Goal: Task Accomplishment & Management: Use online tool/utility

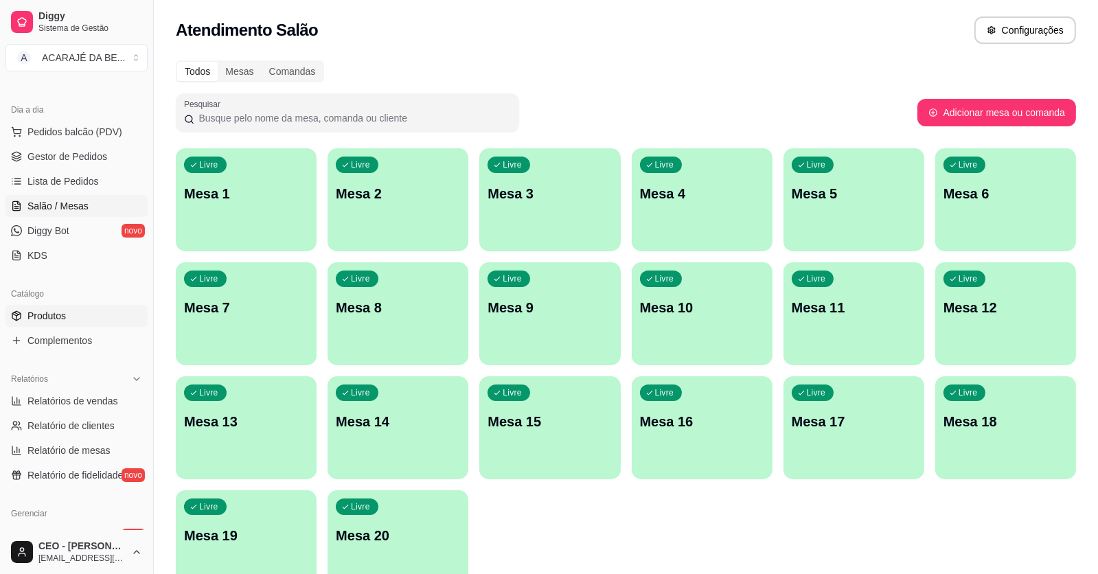
scroll to position [402, 0]
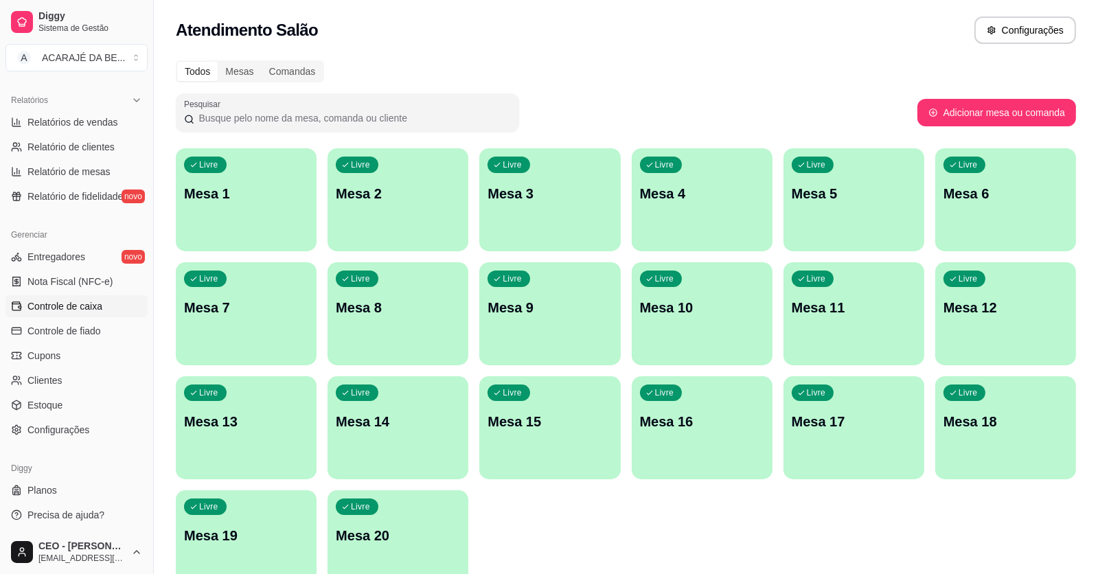
click at [74, 300] on span "Controle de caixa" at bounding box center [64, 307] width 75 height 14
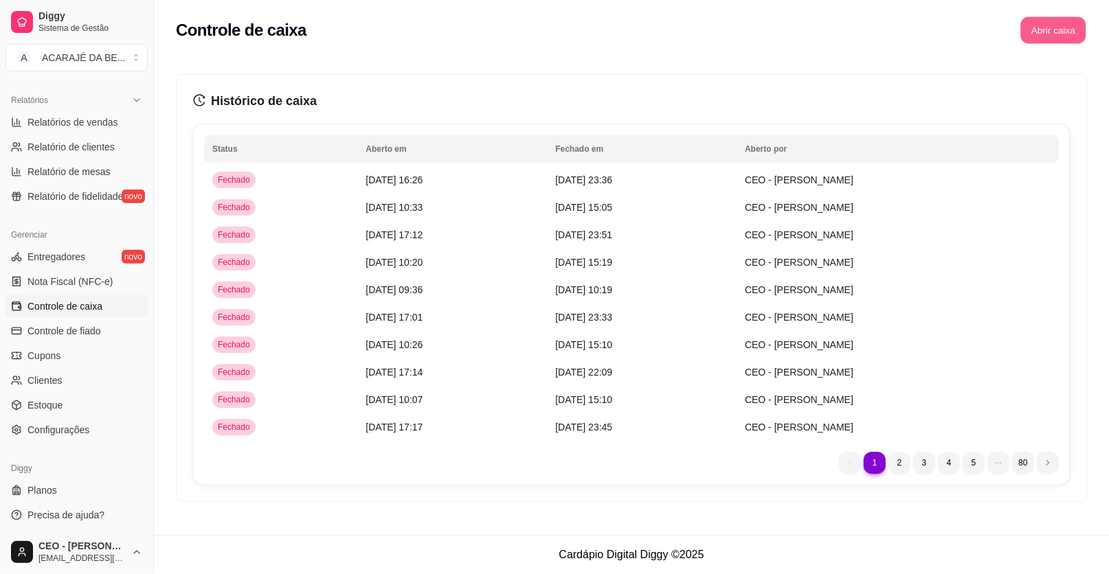
click at [1048, 25] on button "Abrir caixa" at bounding box center [1052, 30] width 65 height 27
click at [1082, 28] on button "Abrir caixa" at bounding box center [1052, 30] width 65 height 27
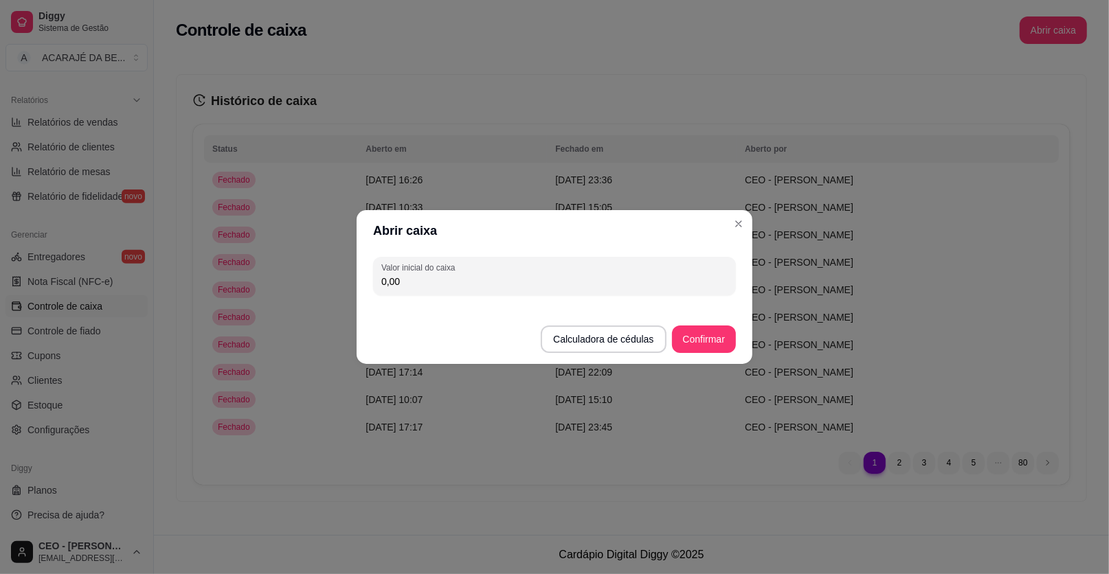
click at [556, 278] on input "0,00" at bounding box center [554, 282] width 346 height 14
type input "295,00"
click at [716, 338] on button "Confirmar" at bounding box center [704, 339] width 63 height 27
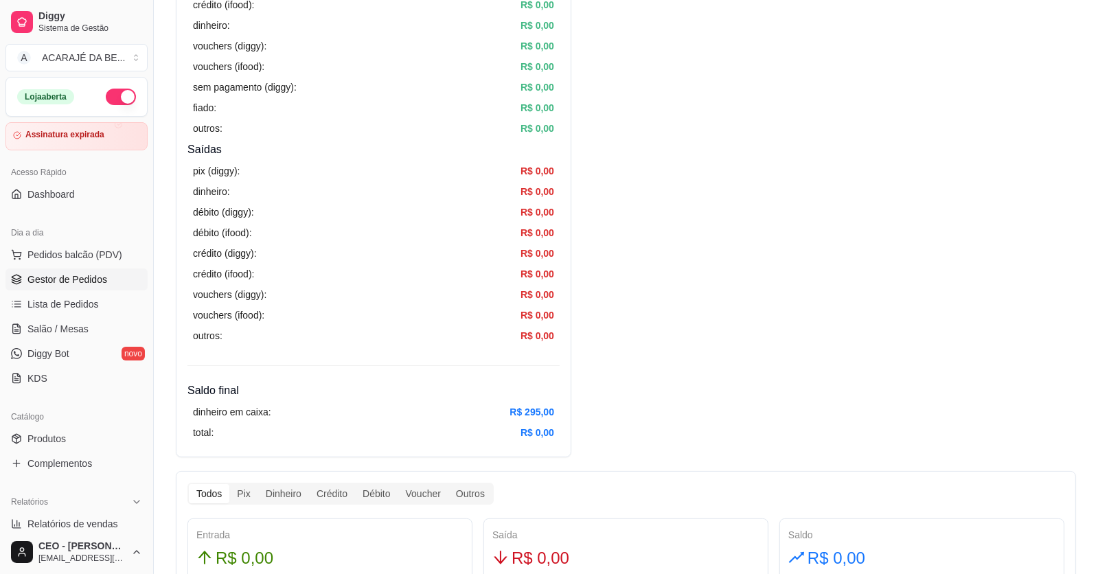
click at [65, 278] on span "Gestor de Pedidos" at bounding box center [67, 280] width 80 height 14
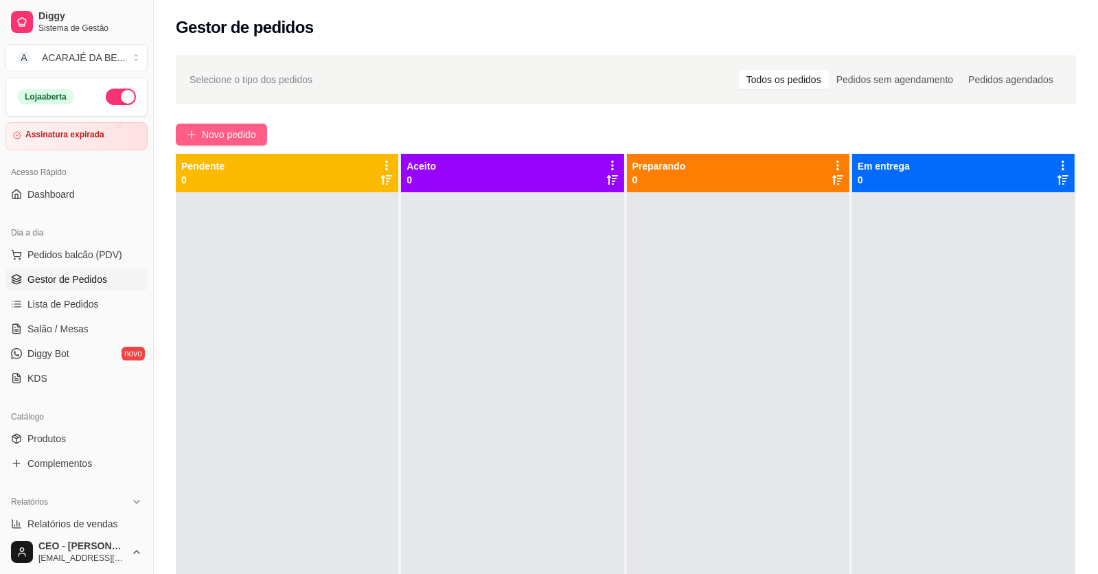
click at [228, 128] on span "Novo pedido" at bounding box center [229, 134] width 54 height 15
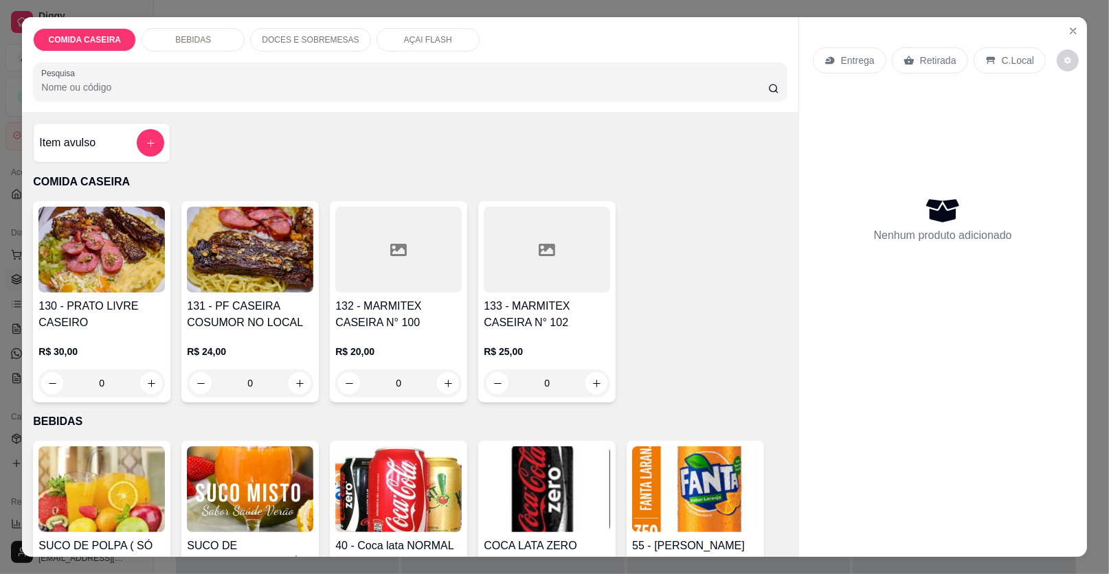
click at [90, 151] on div "Item avulso" at bounding box center [101, 142] width 125 height 27
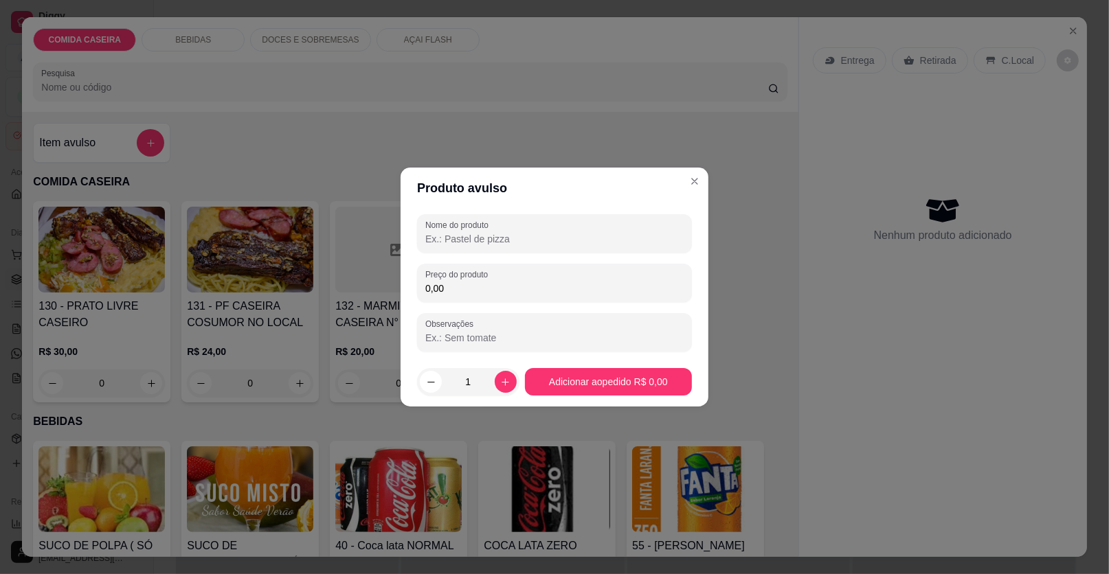
click at [608, 236] on input "Nome do produto" at bounding box center [554, 239] width 258 height 14
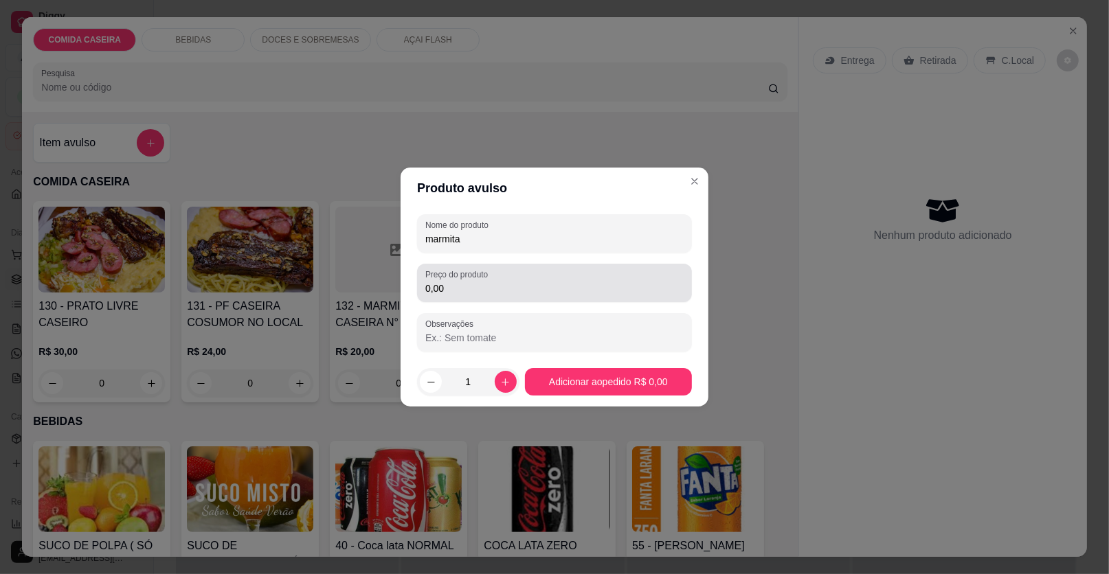
type input "marmita"
click at [583, 283] on div "0,00" at bounding box center [554, 282] width 258 height 27
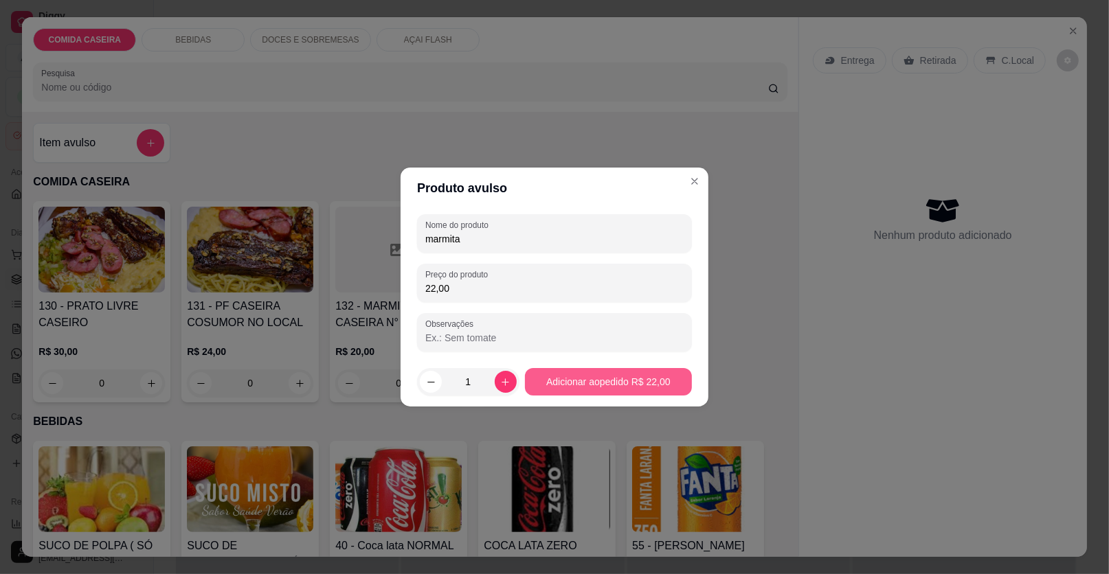
type input "22,00"
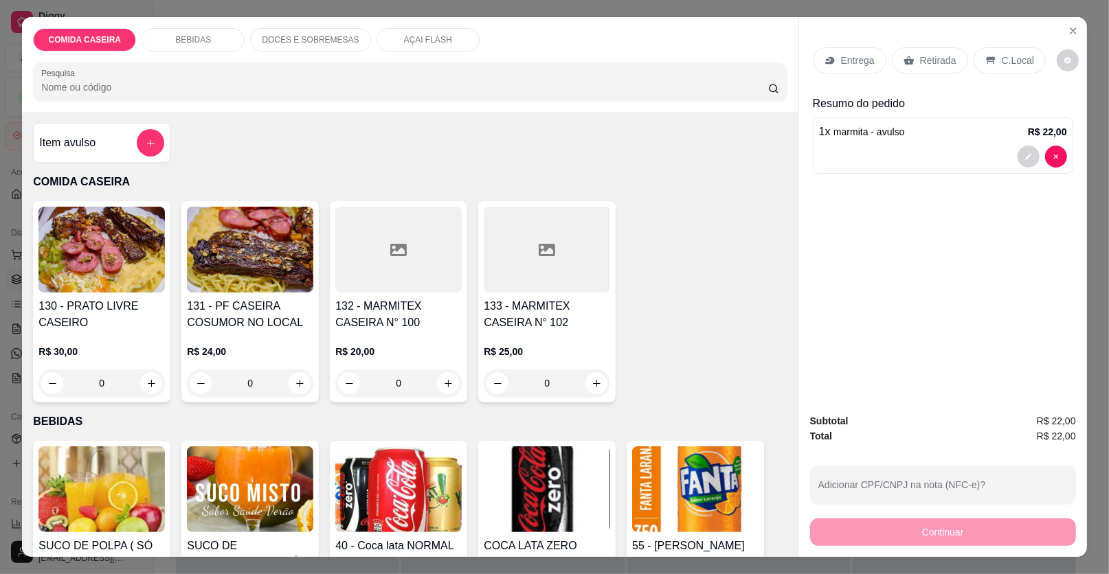
click at [862, 61] on p "Entrega" at bounding box center [858, 61] width 34 height 14
click at [848, 54] on p "Entrega" at bounding box center [858, 61] width 34 height 14
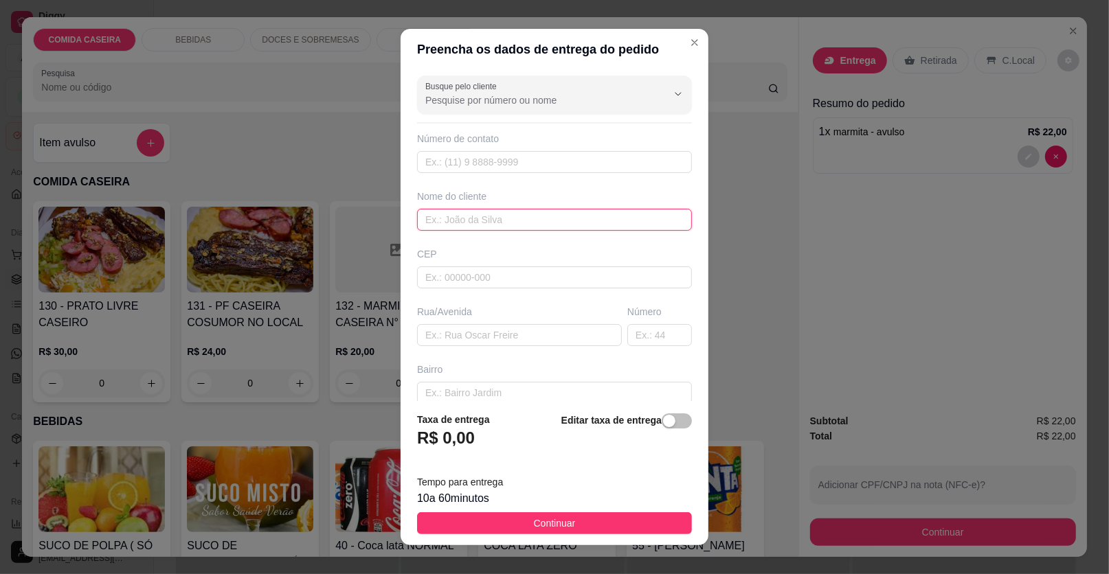
click at [502, 216] on input "text" at bounding box center [554, 220] width 275 height 22
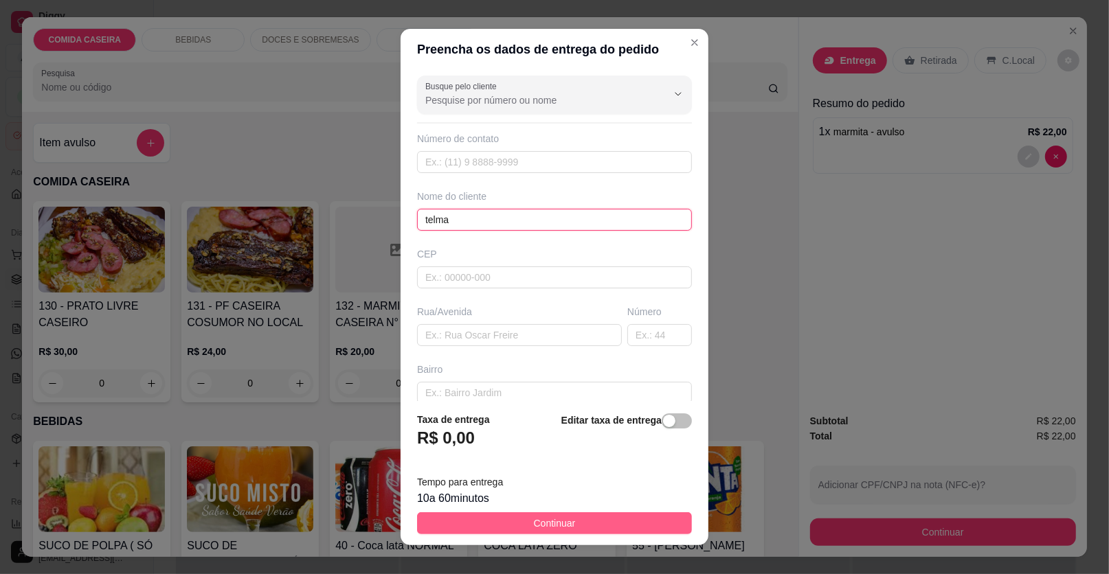
type input "telma"
click at [573, 523] on button "Continuar" at bounding box center [554, 523] width 275 height 22
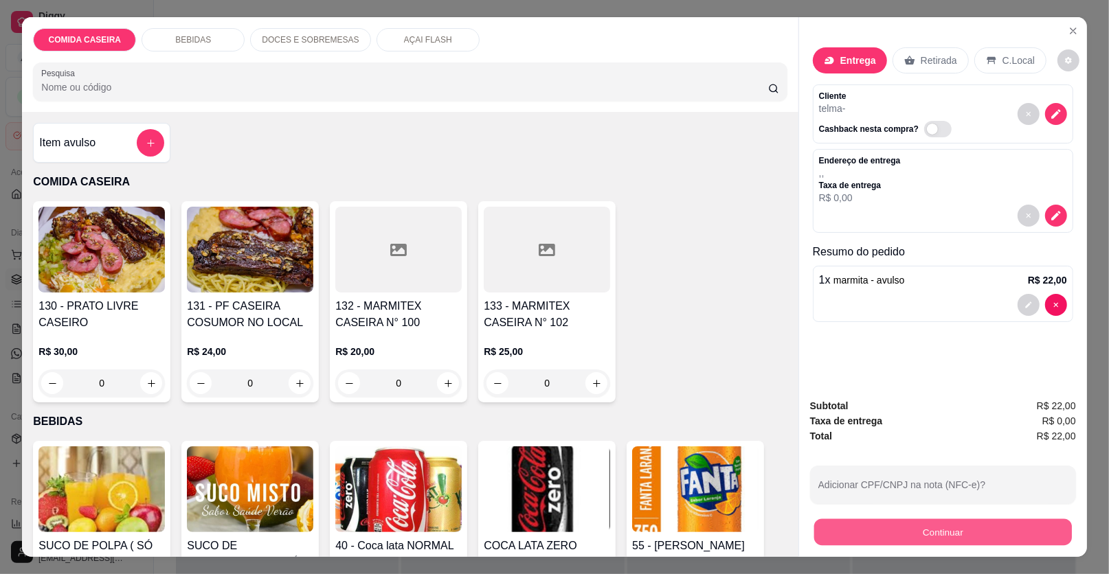
click at [887, 536] on button "Continuar" at bounding box center [943, 532] width 258 height 27
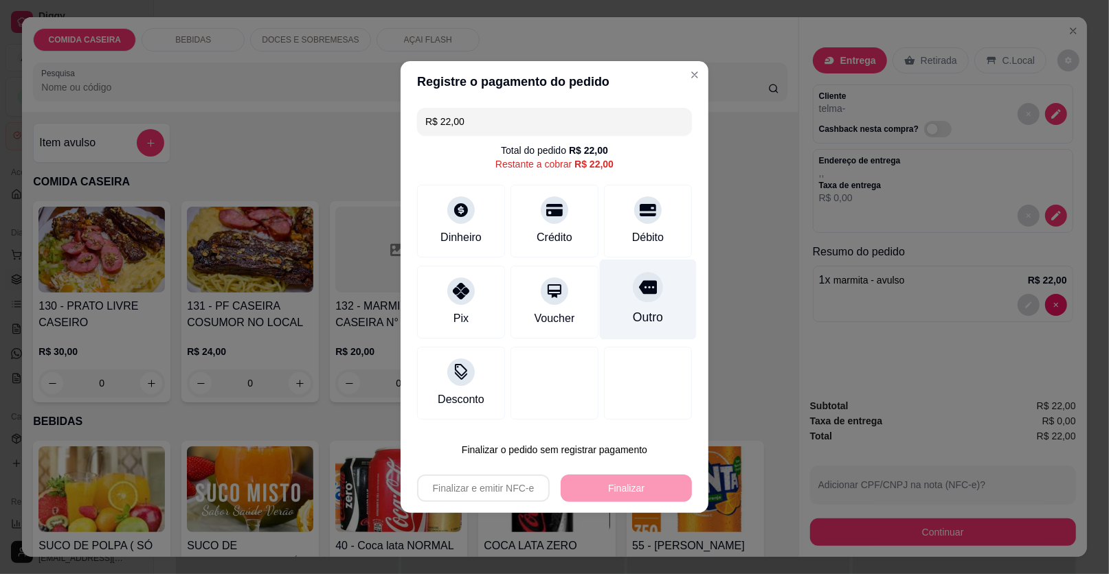
click at [660, 306] on div "Outro" at bounding box center [648, 300] width 97 height 80
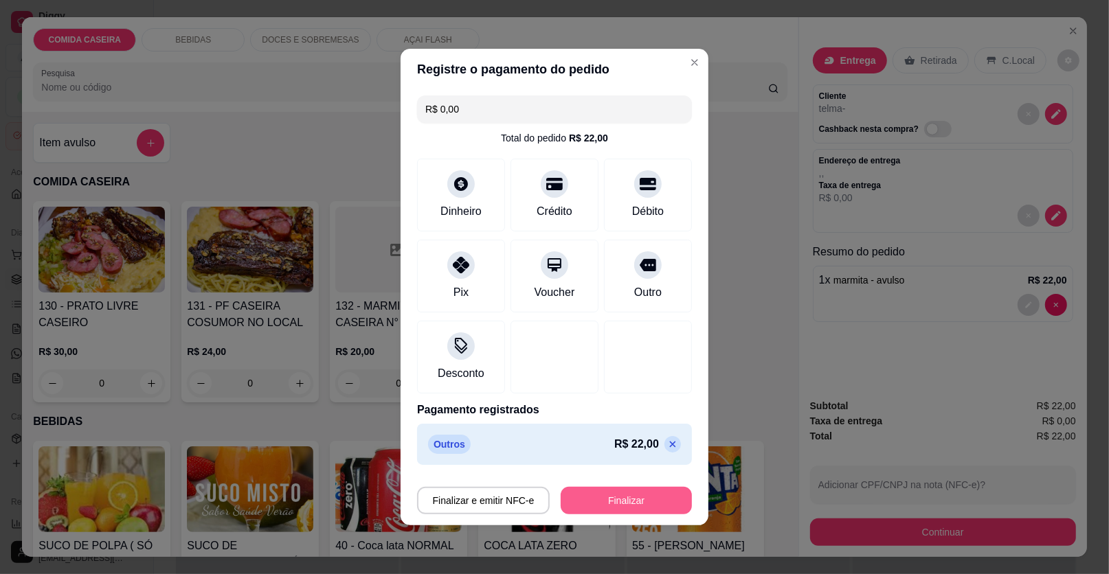
click at [611, 498] on button "Finalizar" at bounding box center [626, 500] width 131 height 27
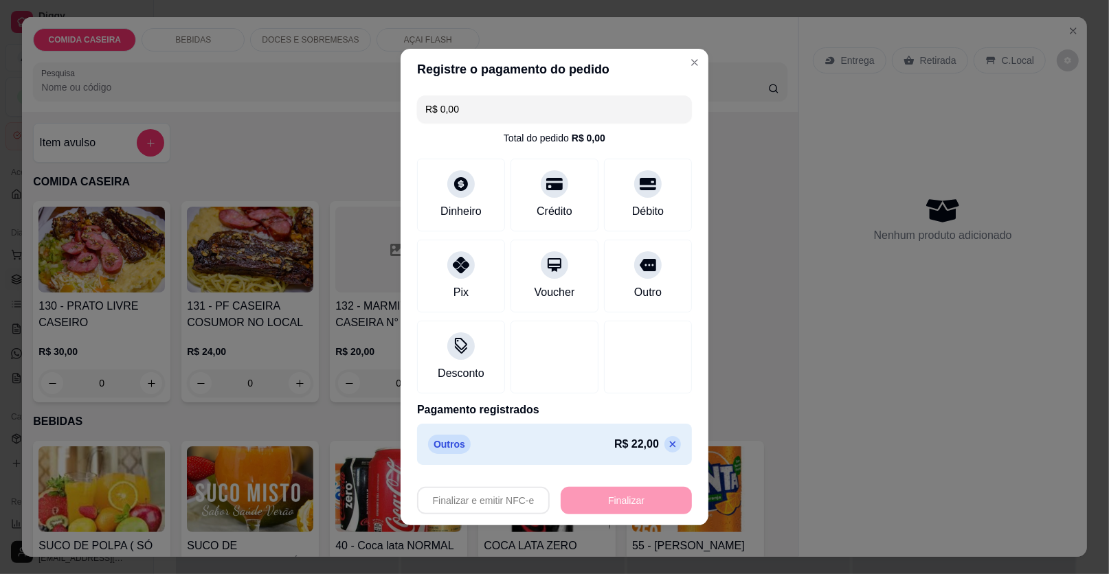
type input "-R$ 22,00"
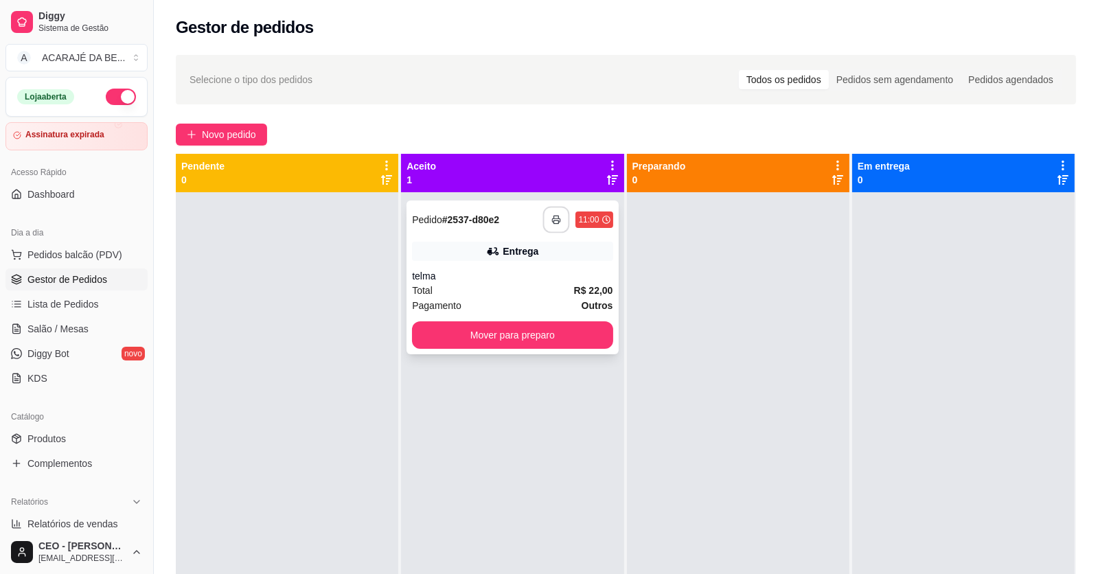
click at [562, 223] on button "button" at bounding box center [556, 220] width 27 height 27
click at [537, 335] on button "Mover para preparo" at bounding box center [512, 335] width 201 height 27
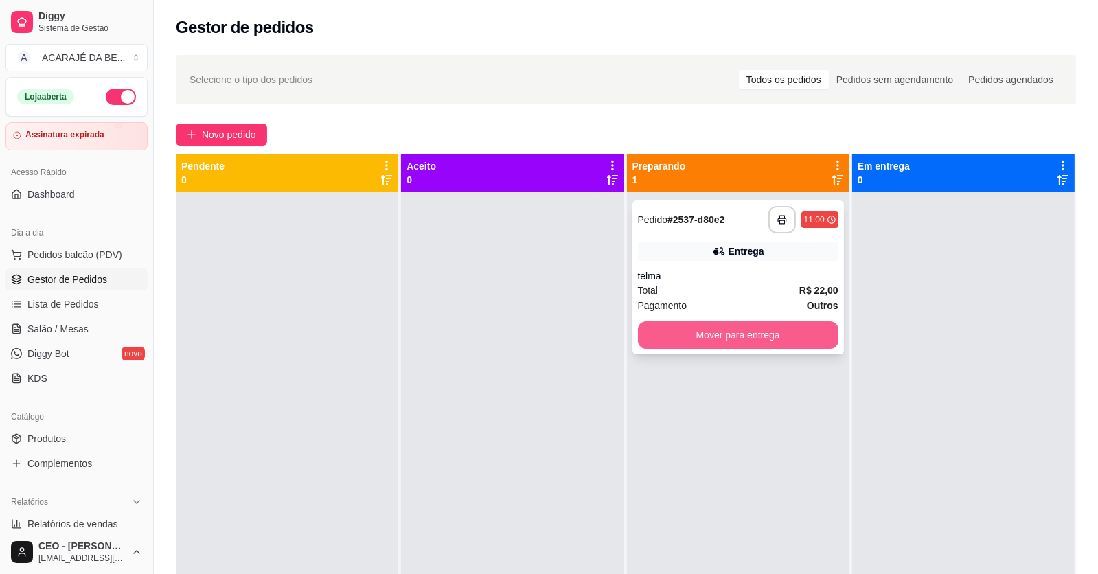
click at [754, 339] on button "Mover para entrega" at bounding box center [738, 335] width 201 height 27
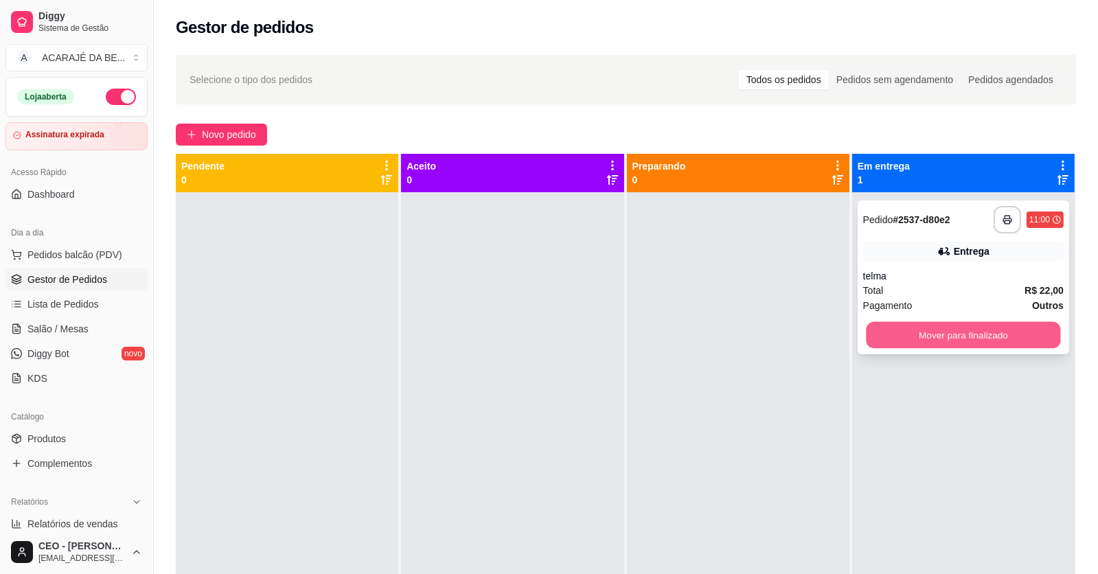
click at [911, 335] on button "Mover para finalizado" at bounding box center [963, 335] width 194 height 27
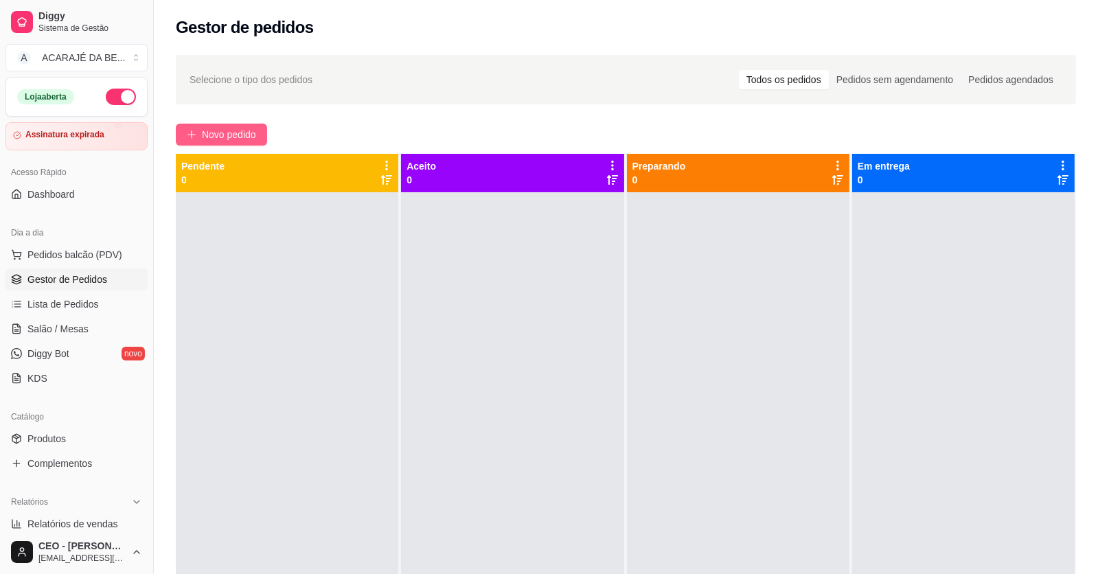
click at [208, 126] on button "Novo pedido" at bounding box center [221, 135] width 91 height 22
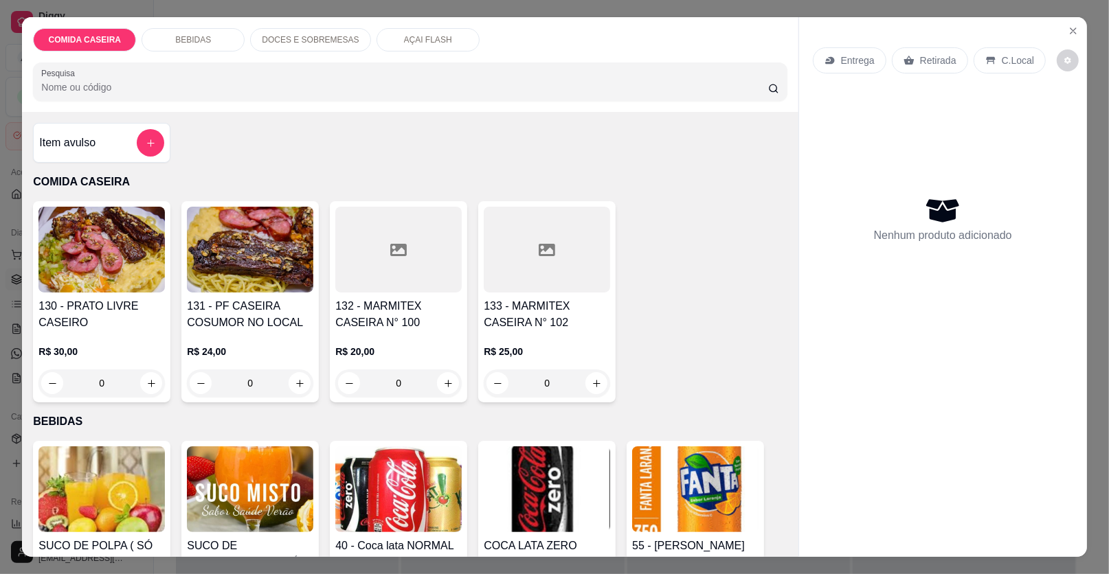
click at [143, 158] on div "Item avulso" at bounding box center [101, 143] width 137 height 40
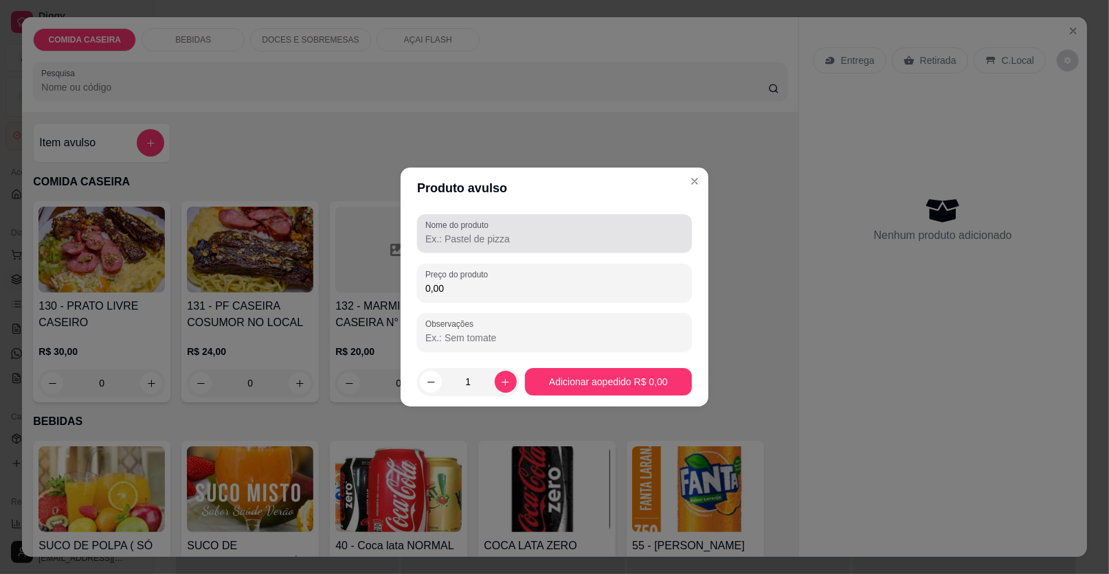
click at [513, 223] on div at bounding box center [554, 233] width 258 height 27
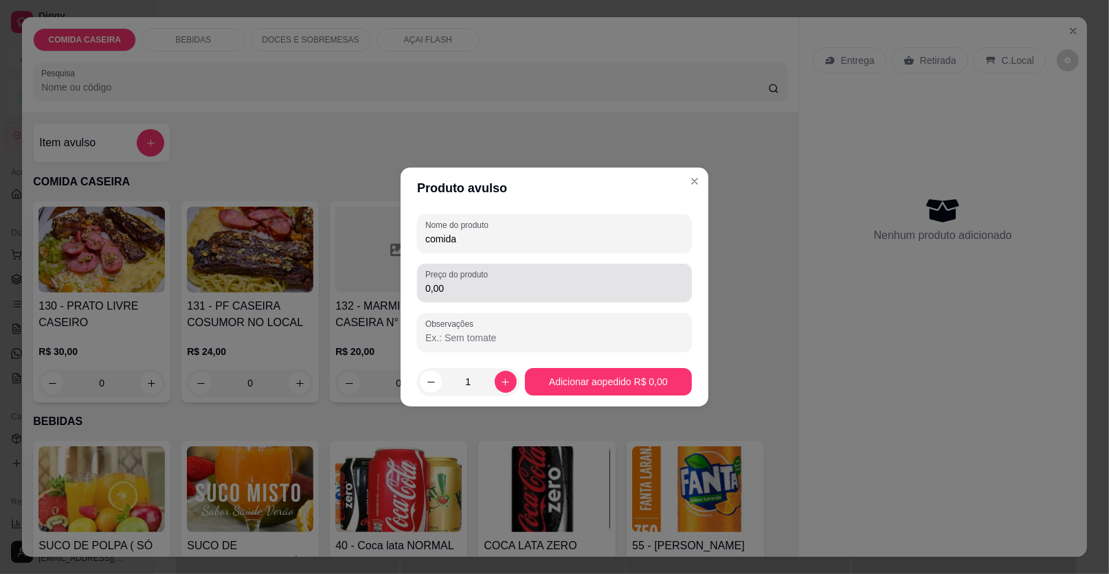
type input "comida"
click at [517, 296] on div "0,00" at bounding box center [554, 282] width 258 height 27
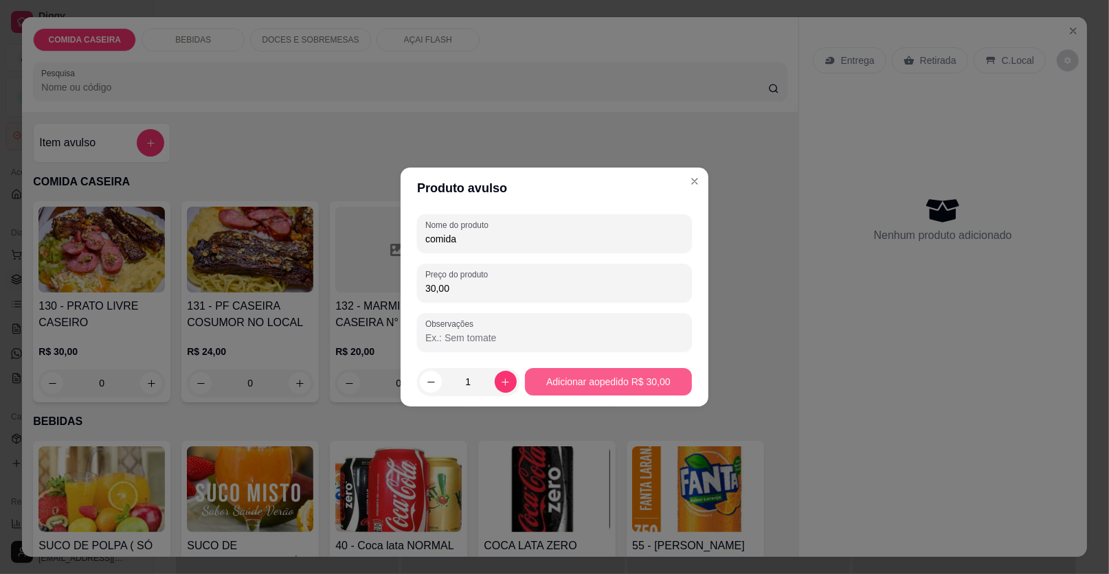
type input "30,00"
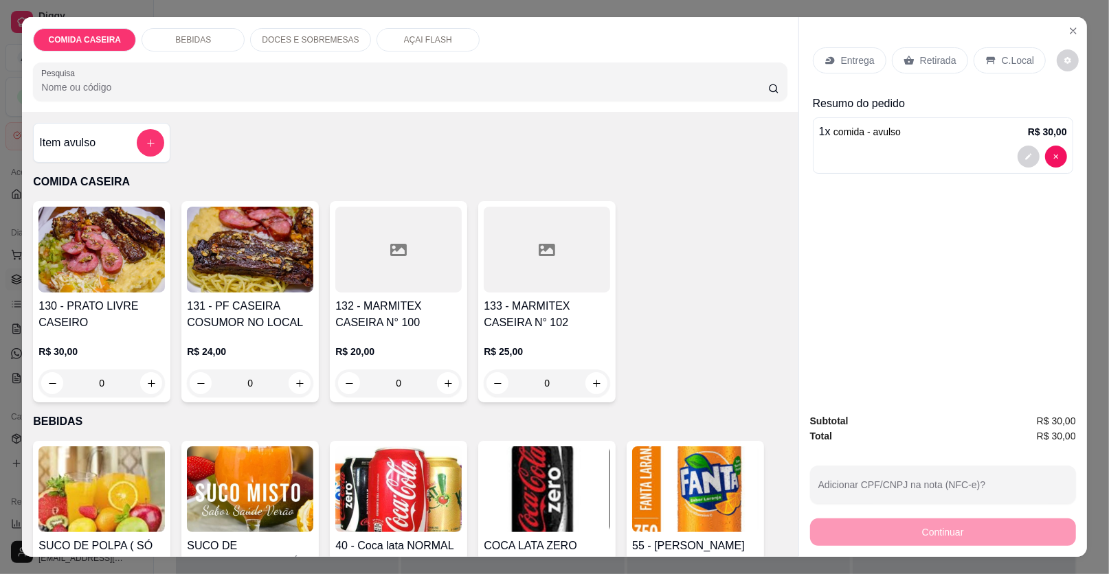
drag, startPoint x: 932, startPoint y: 61, endPoint x: 918, endPoint y: 83, distance: 25.9
click at [929, 65] on p "Retirada" at bounding box center [938, 61] width 36 height 14
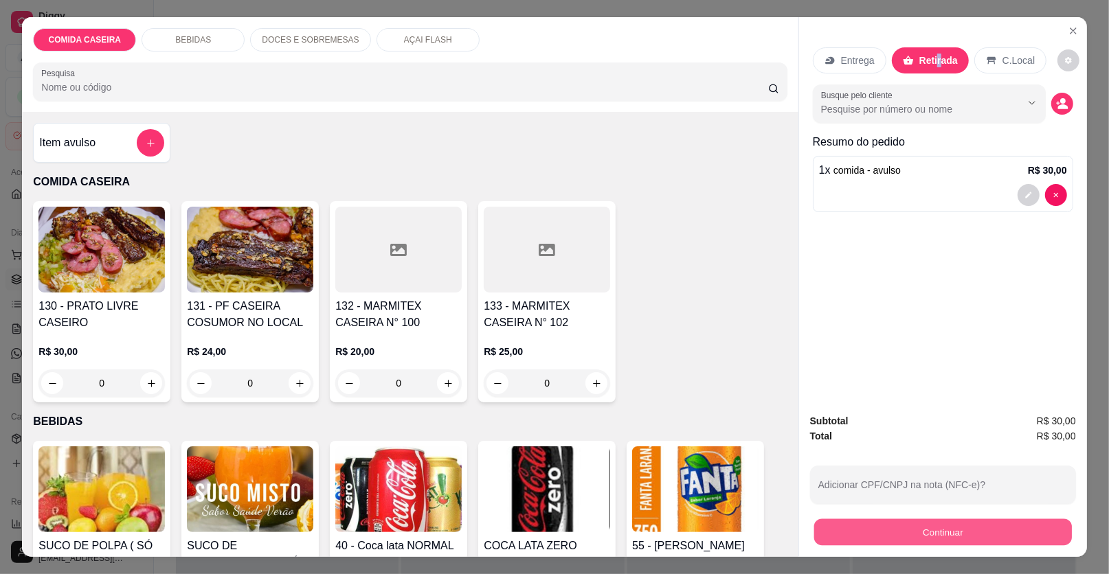
click at [890, 537] on button "Continuar" at bounding box center [943, 532] width 258 height 27
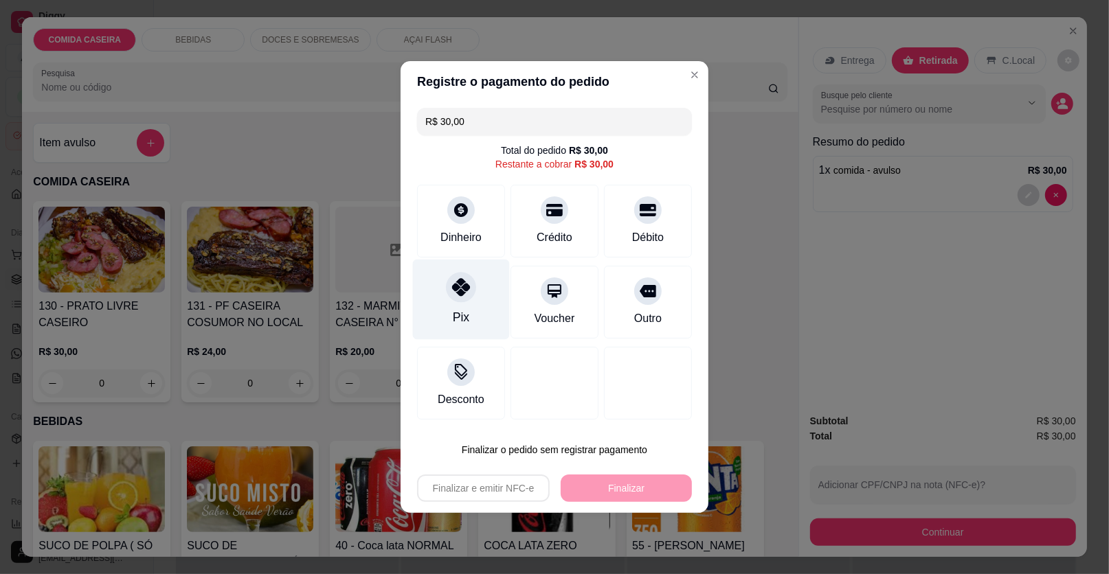
click at [457, 300] on div at bounding box center [461, 287] width 30 height 30
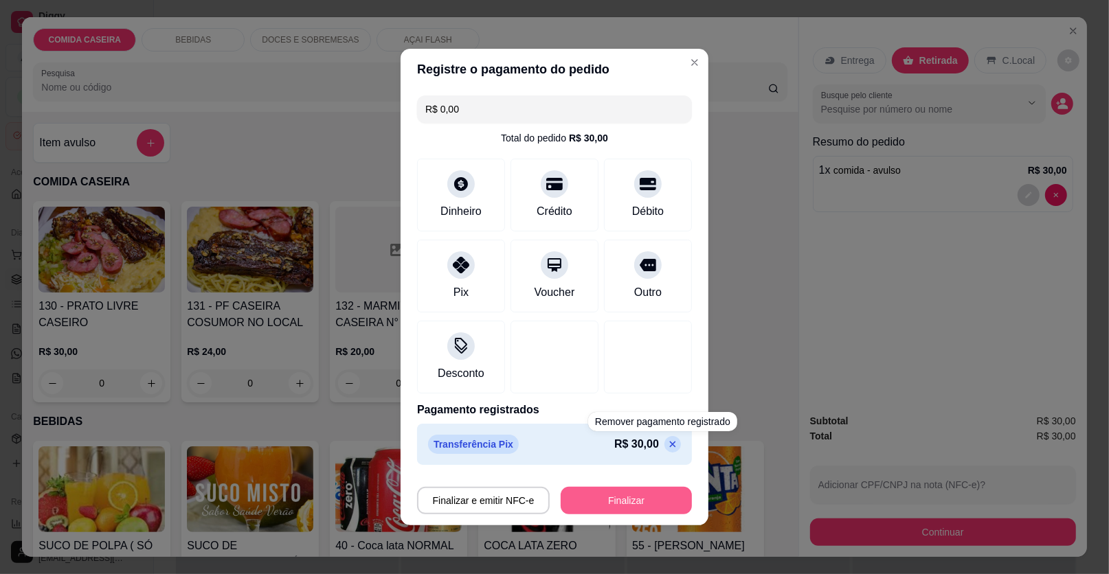
click at [658, 495] on button "Finalizar" at bounding box center [626, 500] width 131 height 27
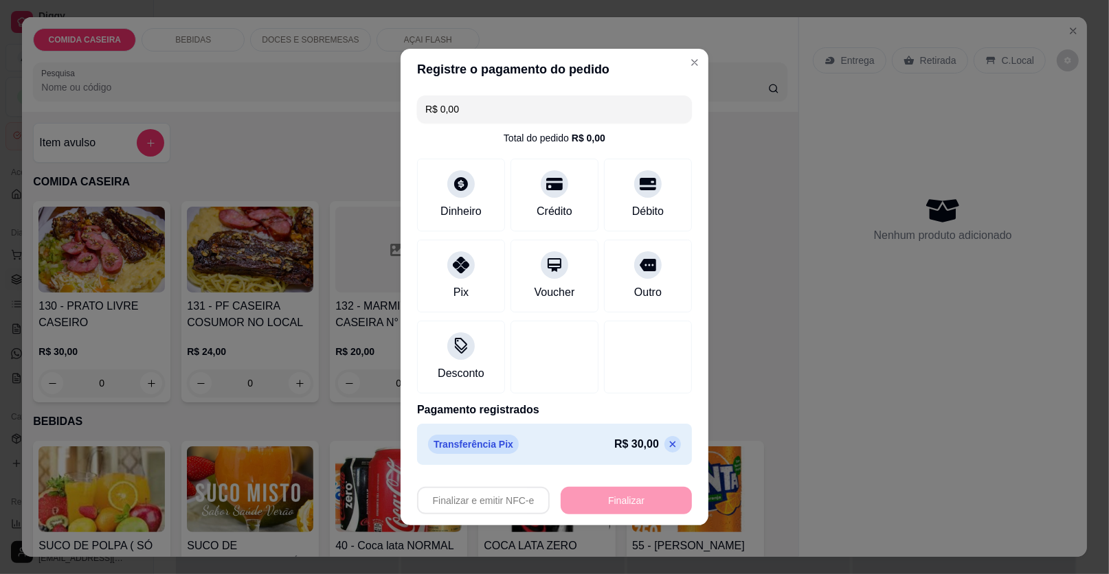
type input "-R$ 30,00"
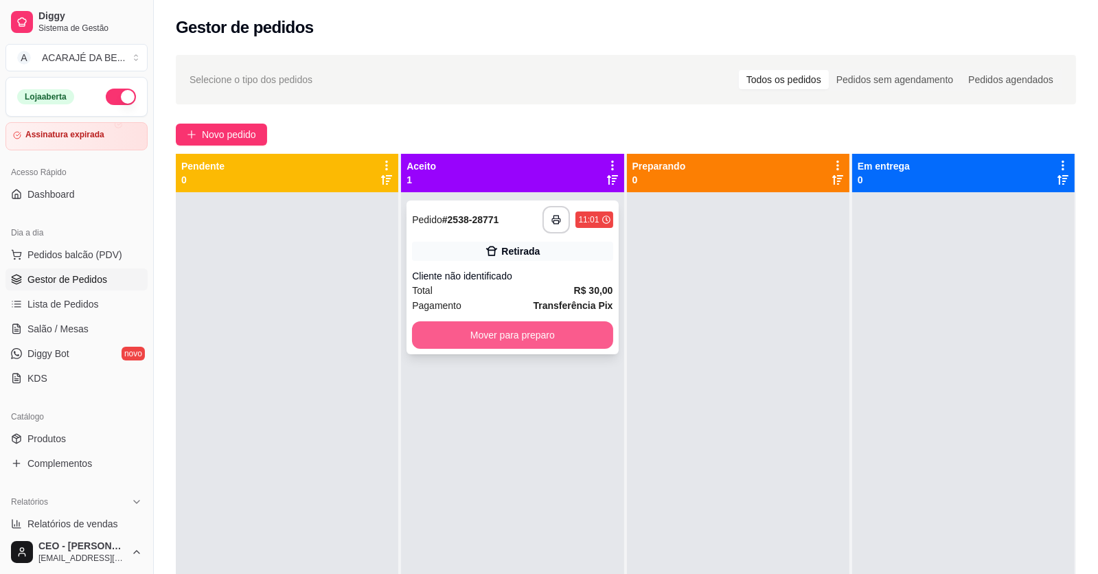
click at [584, 335] on button "Mover para preparo" at bounding box center [512, 335] width 201 height 27
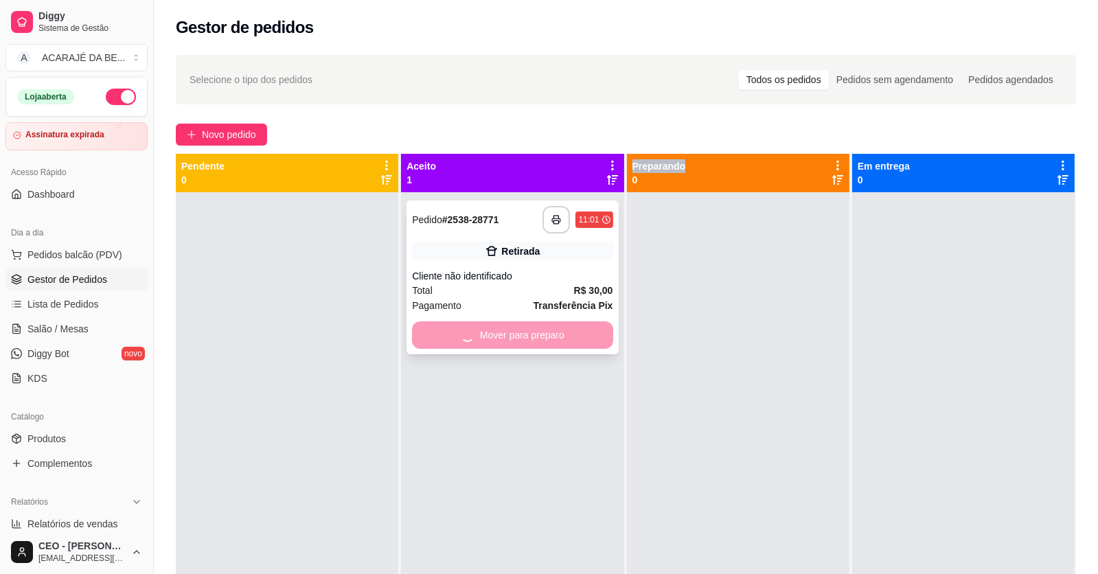
click at [584, 335] on div "Mover para preparo" at bounding box center [512, 335] width 201 height 27
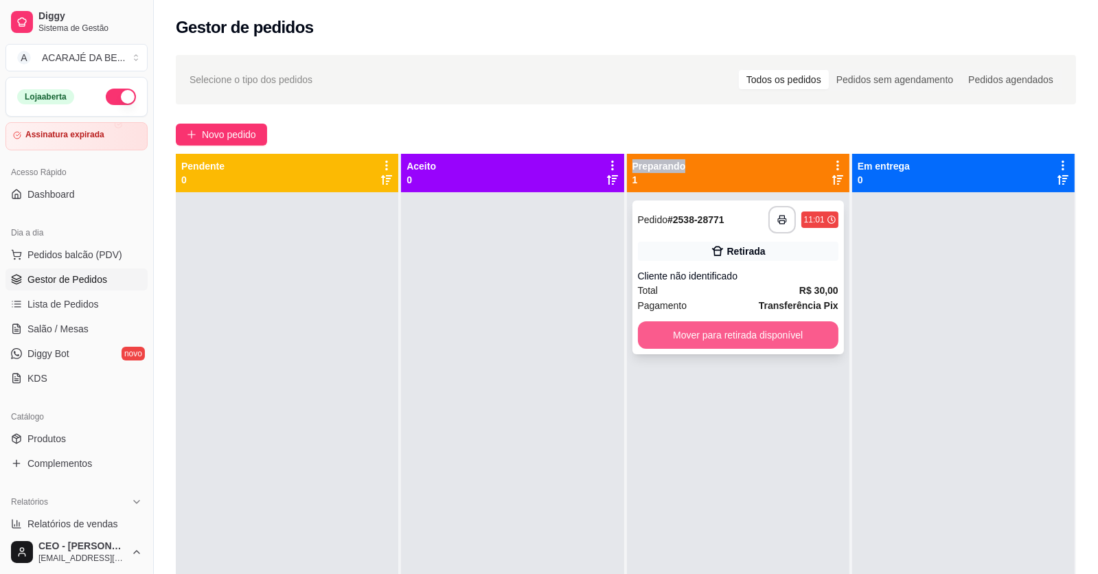
click at [813, 343] on button "Mover para retirada disponível" at bounding box center [738, 335] width 201 height 27
click at [813, 343] on div "Mover para retirada disponível" at bounding box center [738, 335] width 201 height 27
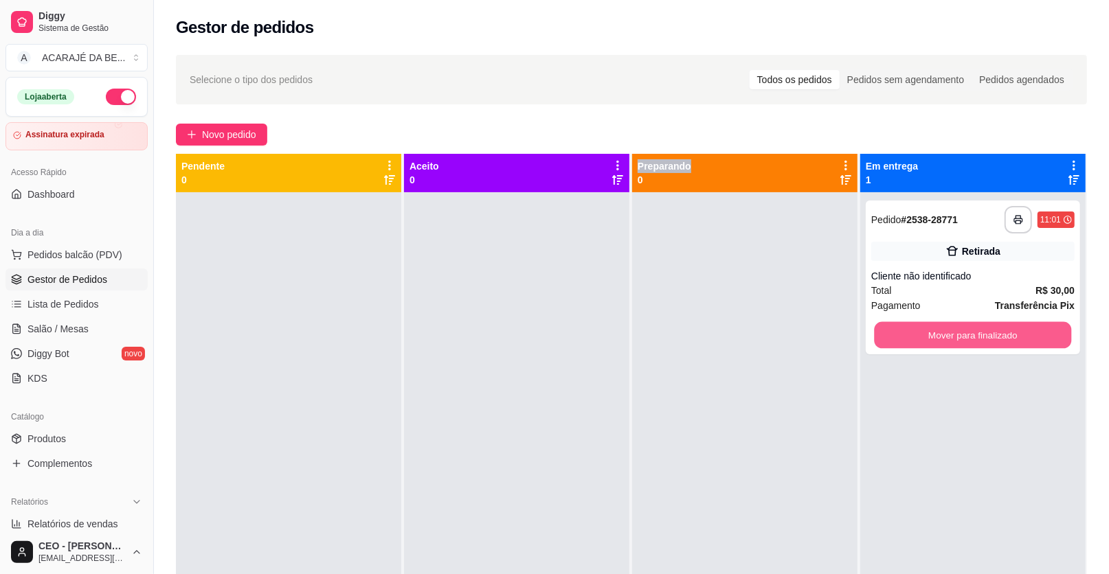
click at [894, 331] on button "Mover para finalizado" at bounding box center [972, 335] width 197 height 27
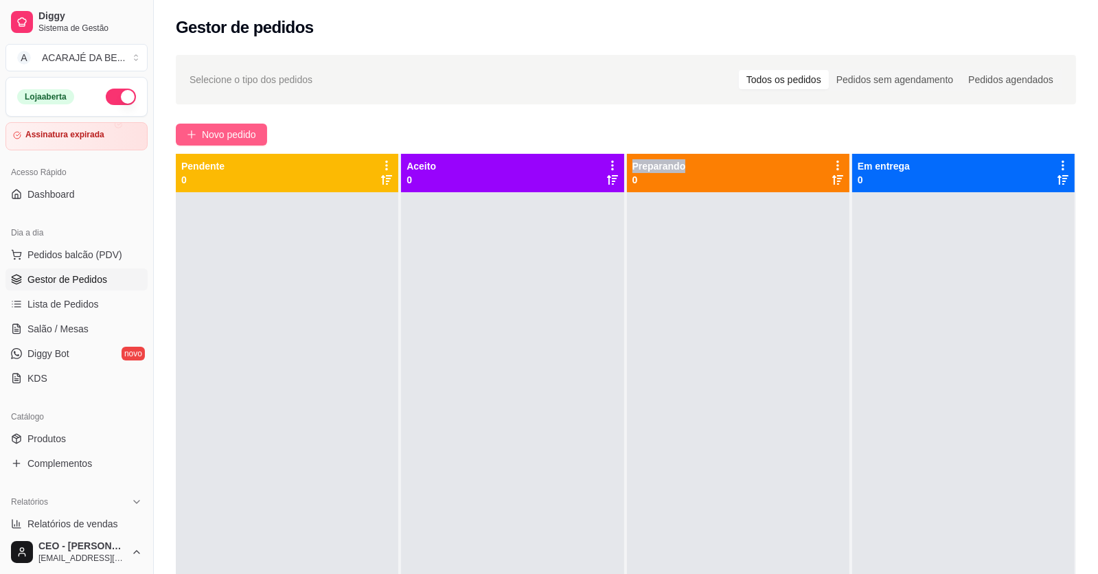
click at [247, 136] on span "Novo pedido" at bounding box center [229, 134] width 54 height 15
click at [244, 135] on span "Novo pedido" at bounding box center [229, 134] width 54 height 15
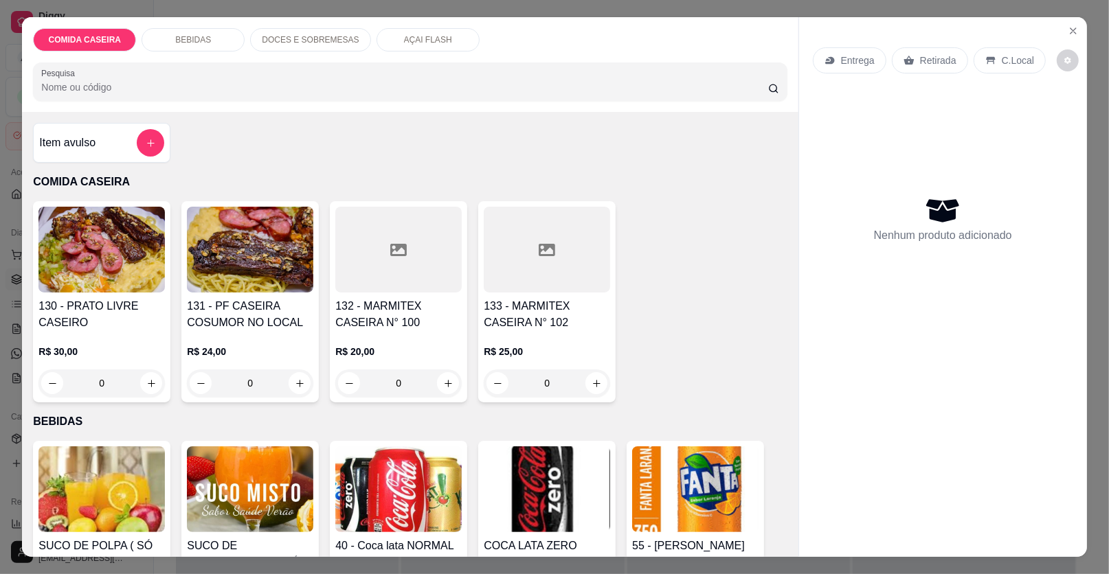
click at [422, 262] on div at bounding box center [398, 250] width 126 height 86
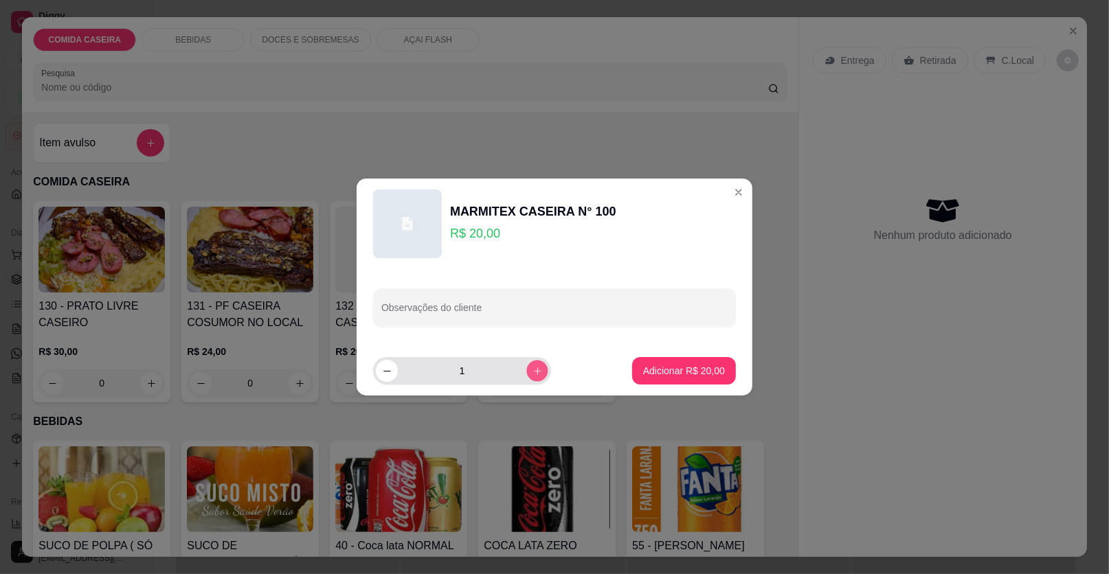
click at [533, 372] on icon "increase-product-quantity" at bounding box center [537, 371] width 10 height 10
type input "2"
click at [547, 308] on input "Observações do cliente" at bounding box center [554, 313] width 346 height 14
paste input "Feijão tropeiro Purê Farofa Empadão E churrasco"
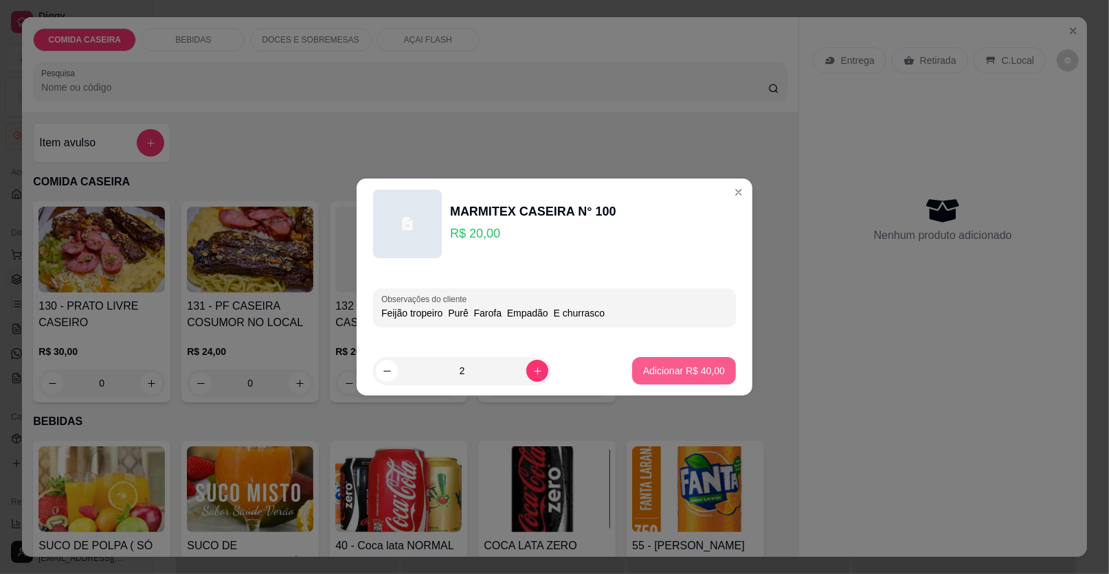
type input "Feijão tropeiro Purê Farofa Empadão E churrasco"
click at [705, 370] on p "Adicionar R$ 40,00" at bounding box center [684, 370] width 80 height 13
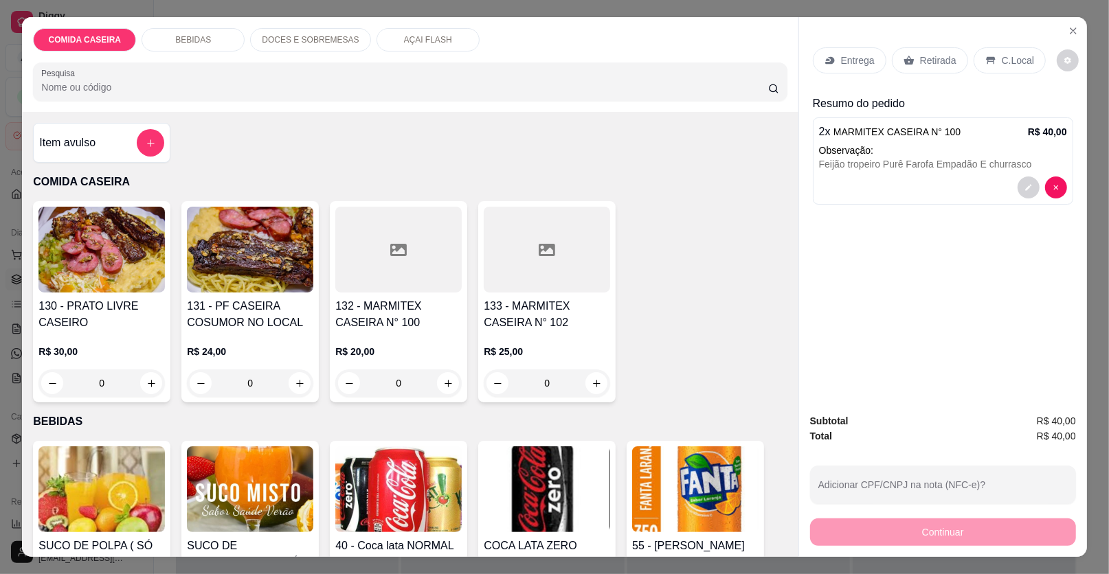
click at [862, 61] on p "Entrega" at bounding box center [858, 61] width 34 height 14
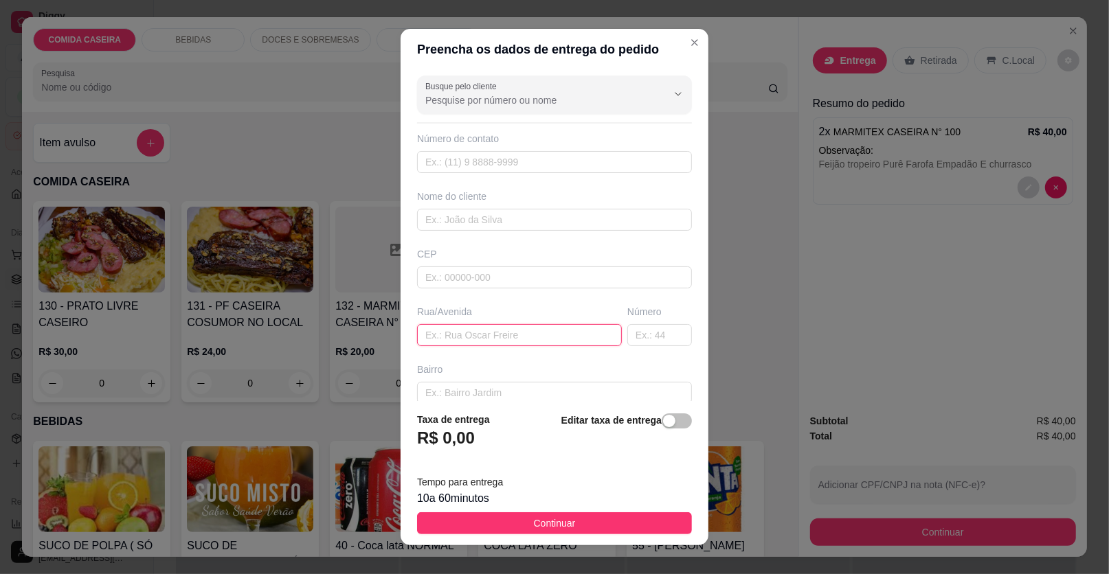
click at [509, 335] on input "text" at bounding box center [519, 335] width 205 height 22
paste input "[STREET_ADDRESS] [PERSON_NAME] vou tá em casa 11:40"
type input "[STREET_ADDRESS] [PERSON_NAME] vou tá em casa 11:40"
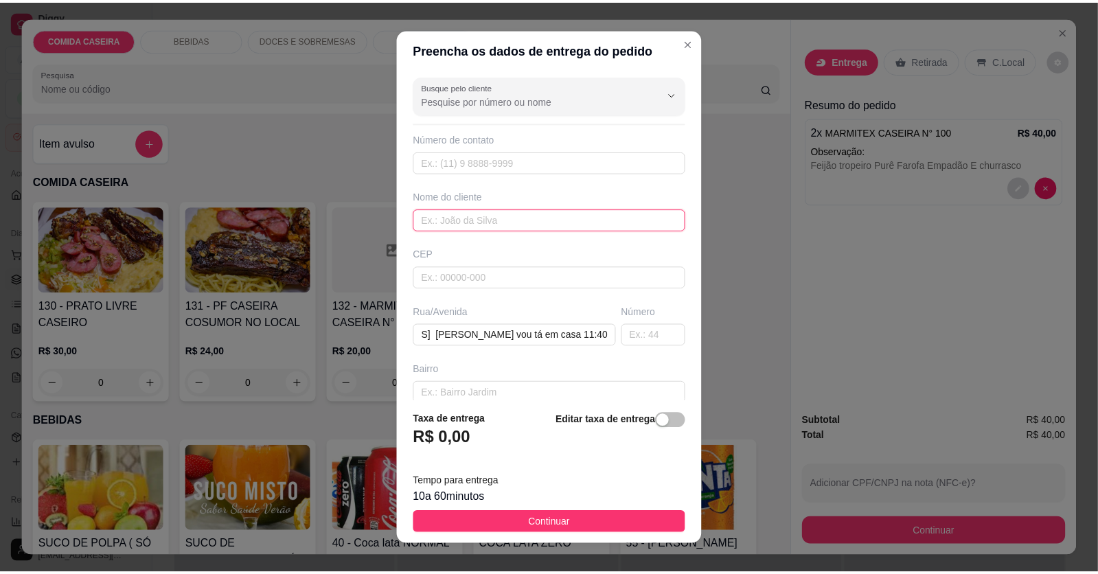
scroll to position [0, 0]
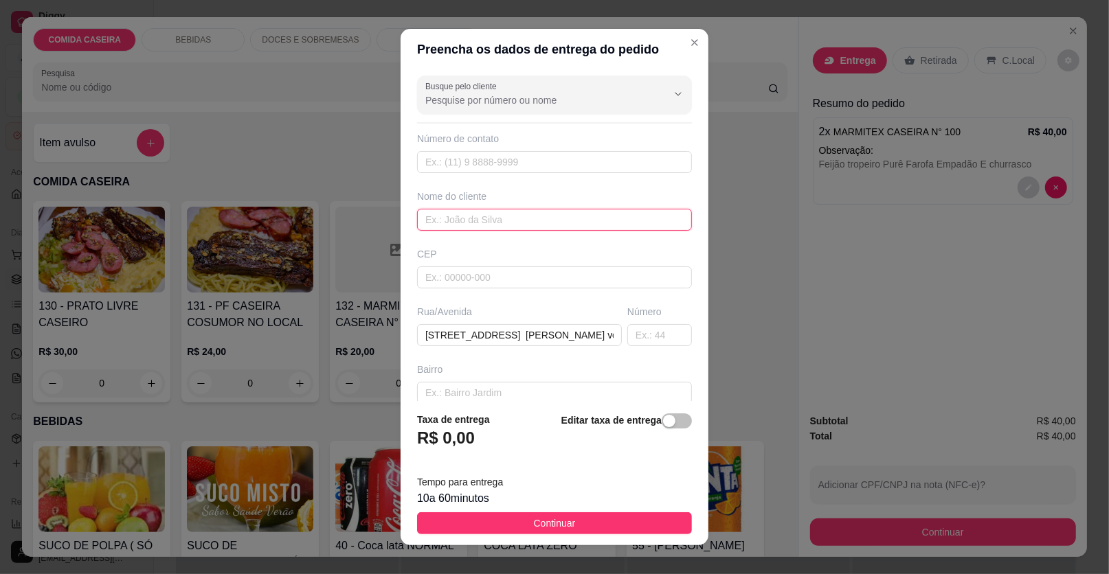
click at [466, 209] on input "text" at bounding box center [554, 220] width 275 height 22
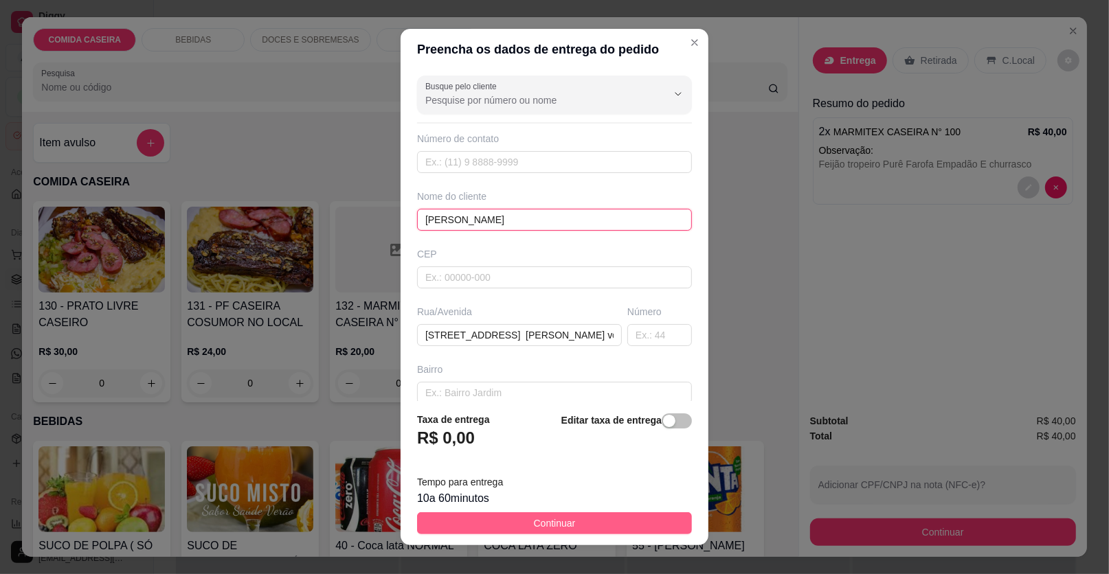
type input "[PERSON_NAME]"
click at [560, 526] on span "Continuar" at bounding box center [555, 523] width 42 height 15
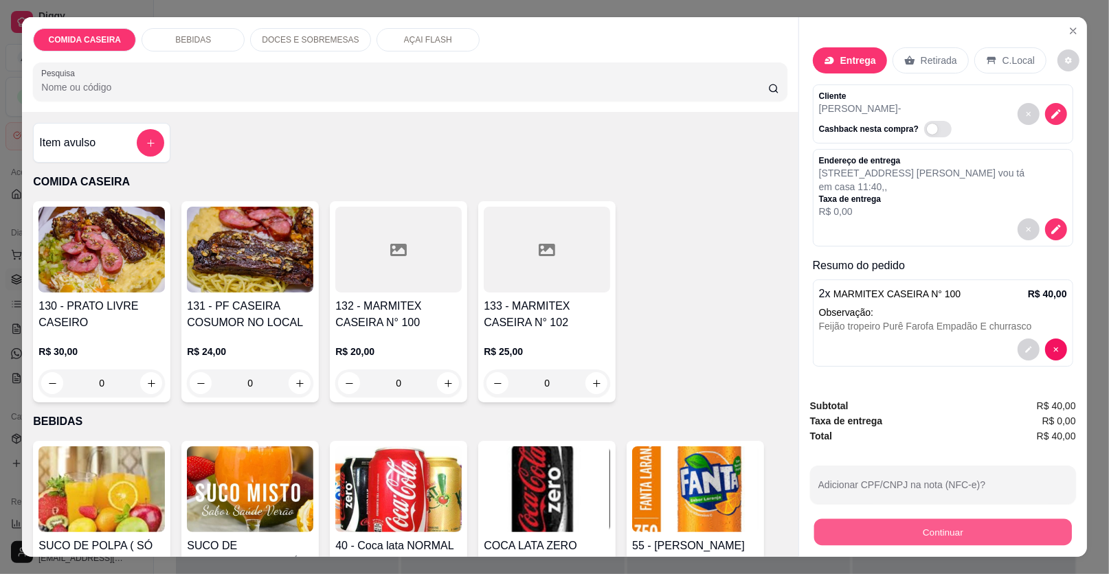
click at [848, 540] on button "Continuar" at bounding box center [943, 532] width 258 height 27
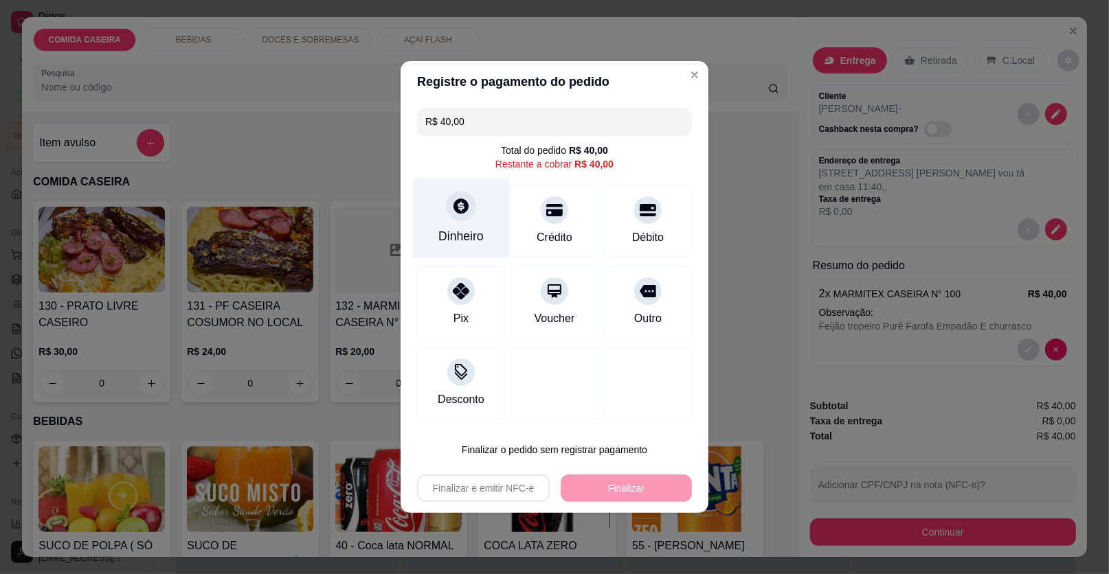
click at [459, 226] on div "Dinheiro" at bounding box center [461, 219] width 97 height 80
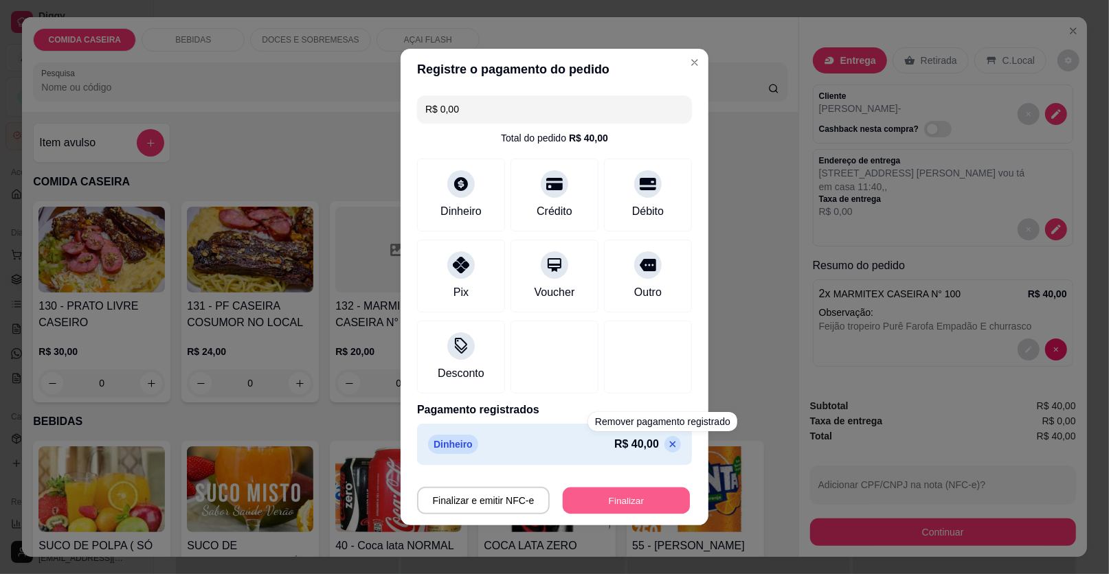
click at [645, 509] on button "Finalizar" at bounding box center [626, 501] width 127 height 27
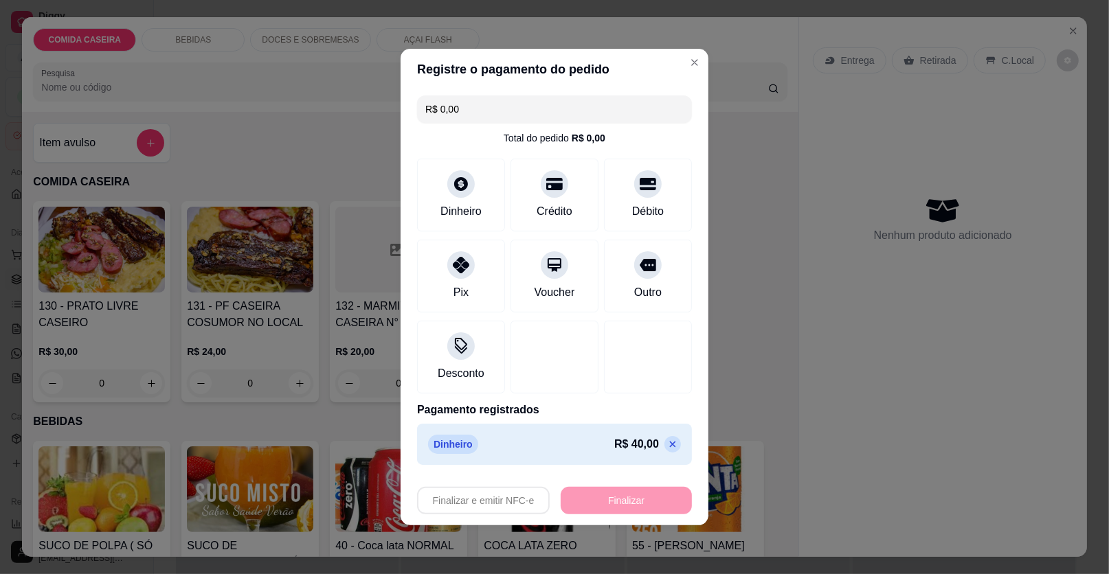
type input "-R$ 40,00"
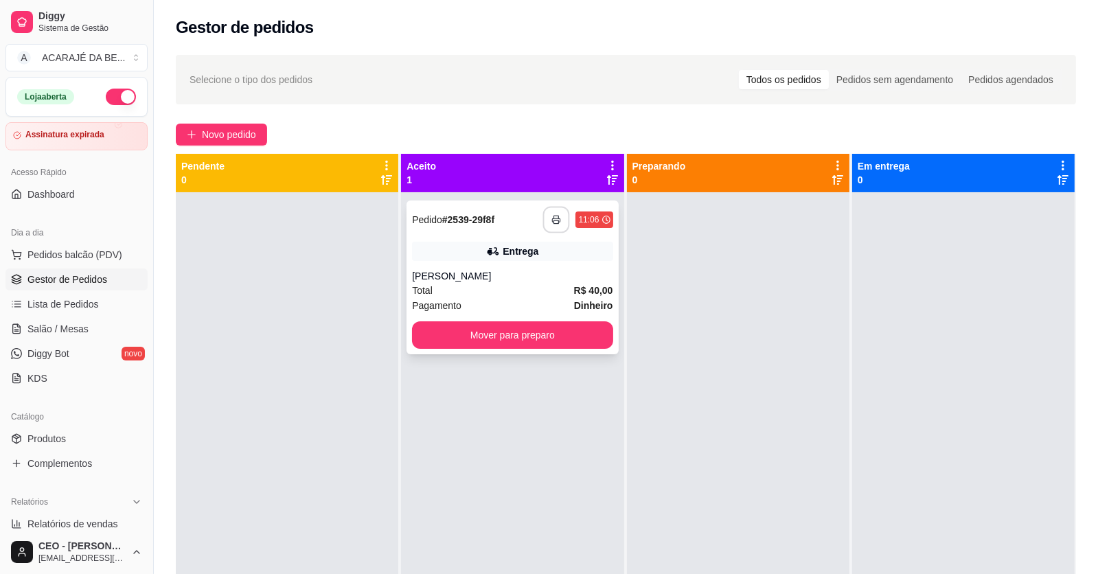
click at [556, 220] on icon "button" at bounding box center [557, 219] width 8 height 3
click at [506, 330] on button "Mover para preparo" at bounding box center [512, 335] width 201 height 27
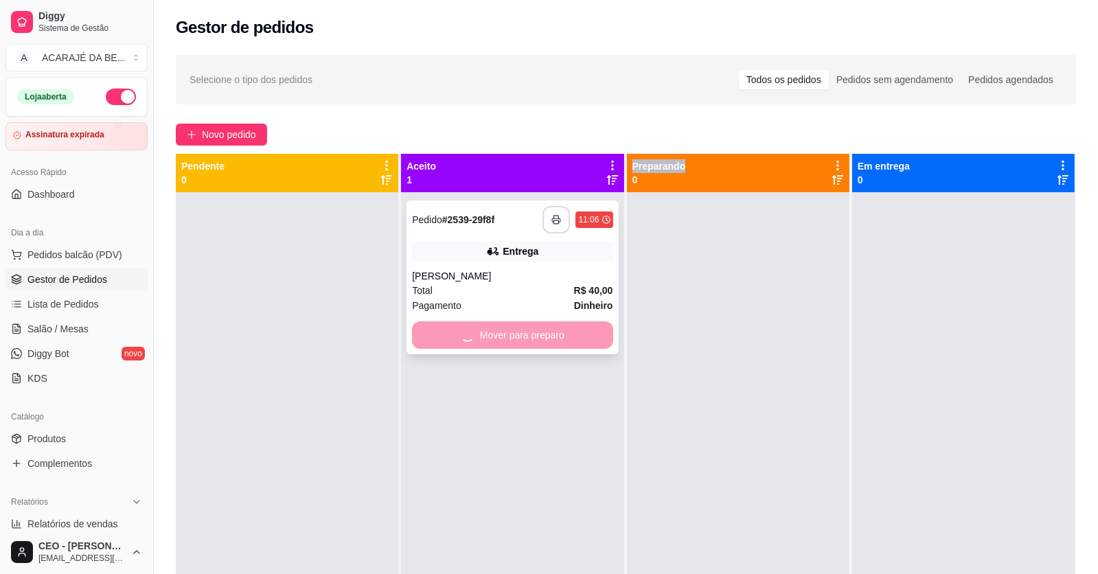
click at [506, 330] on div "Mover para preparo" at bounding box center [512, 335] width 201 height 27
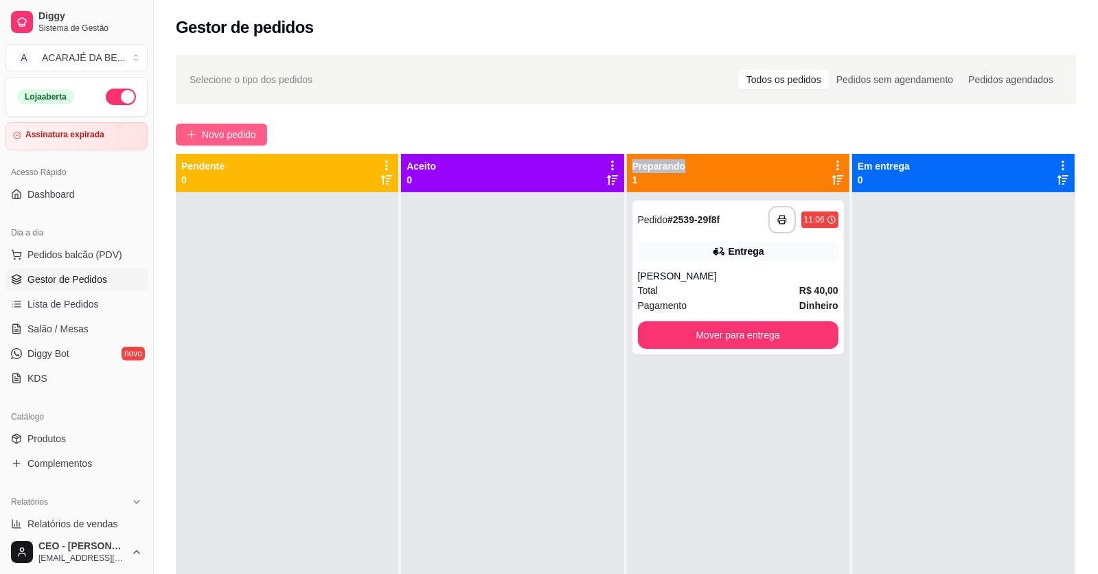
click at [232, 132] on span "Novo pedido" at bounding box center [229, 134] width 54 height 15
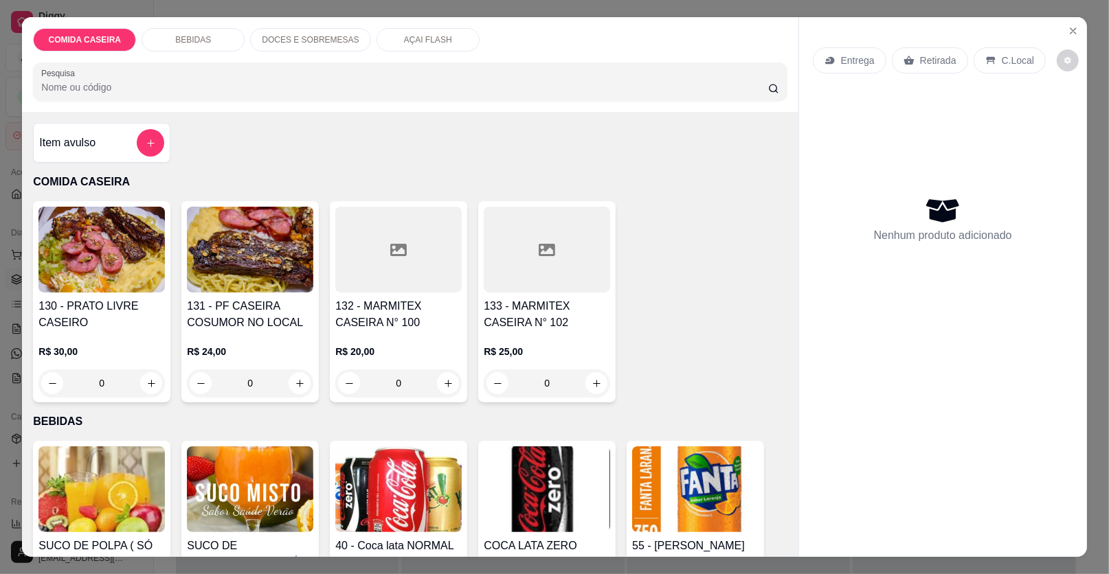
click at [416, 278] on div at bounding box center [398, 250] width 126 height 86
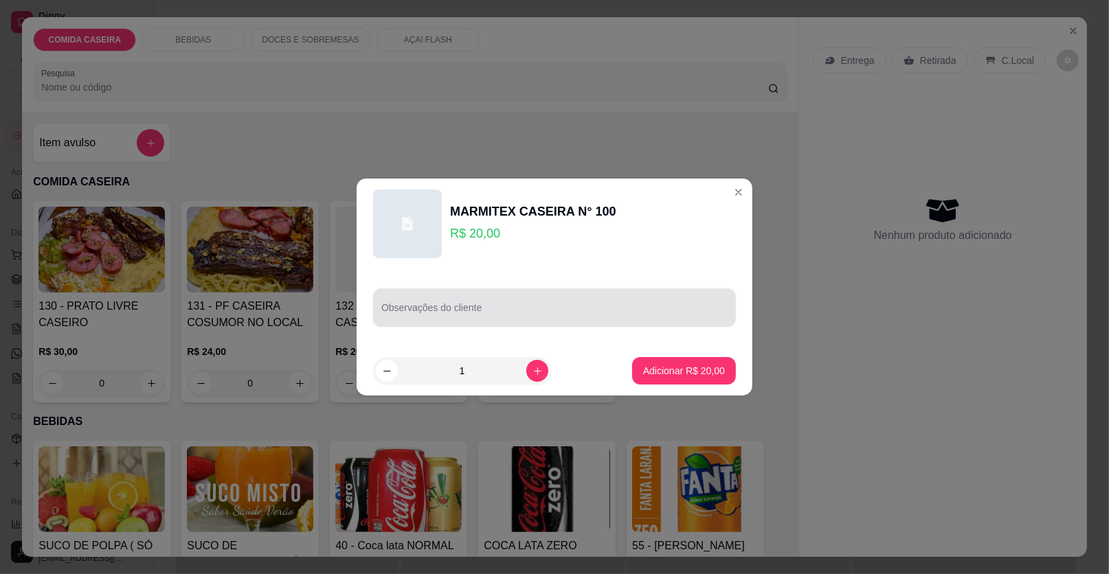
click at [503, 311] on input "Observações do cliente" at bounding box center [554, 313] width 346 height 14
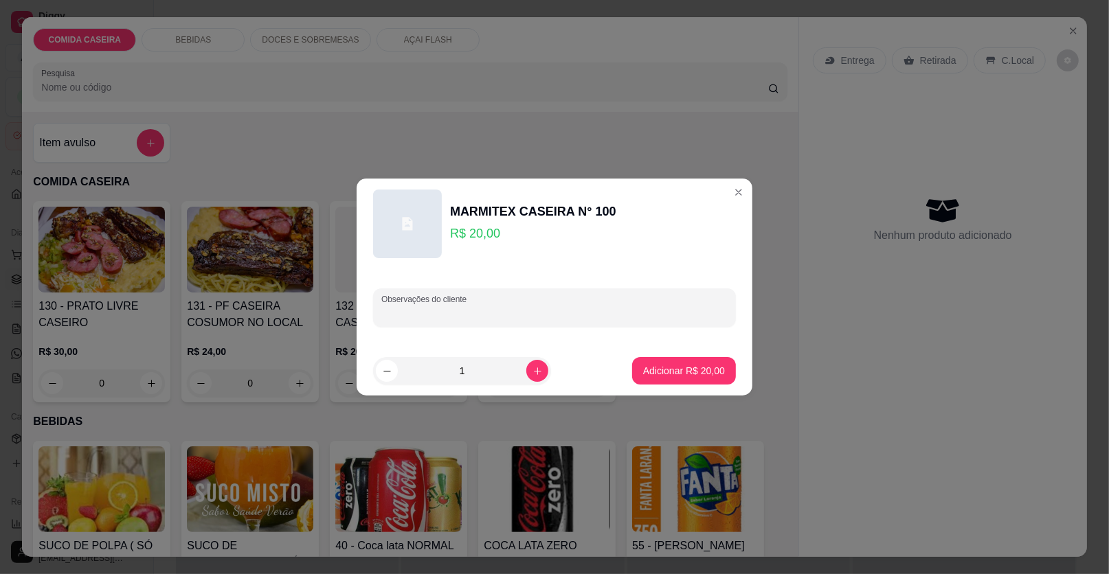
click at [503, 311] on input "Observações do cliente" at bounding box center [554, 313] width 346 height 14
paste input "📌Feijão tropeiro Beterraba Filé de [PERSON_NAME] Empadão com abóbora"
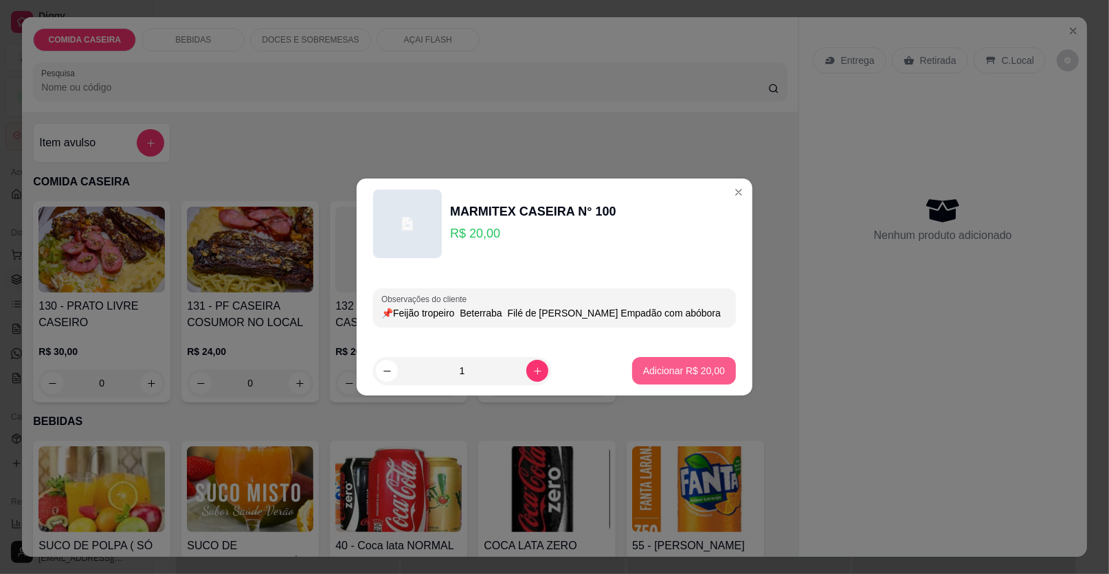
type input "📌Feijão tropeiro Beterraba Filé de [PERSON_NAME] Empadão com abóbora"
click at [644, 368] on p "Adicionar R$ 20,00" at bounding box center [684, 370] width 80 height 13
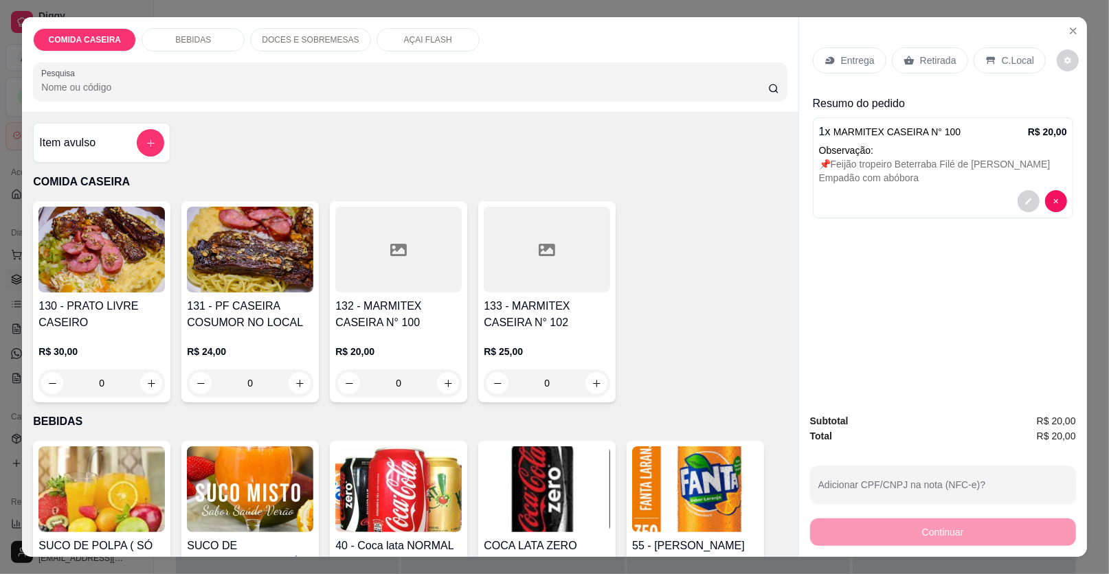
click at [864, 57] on p "Entrega" at bounding box center [858, 61] width 34 height 14
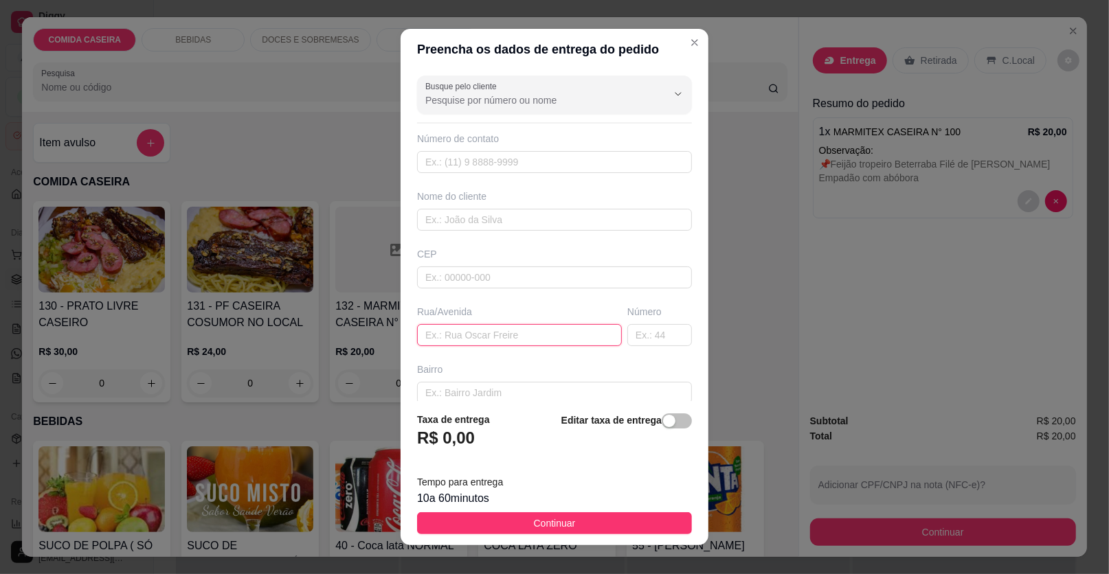
click at [546, 332] on input "text" at bounding box center [519, 335] width 205 height 22
paste input "📌 [STREET_ADDRESS]"
type input "📌 [STREET_ADDRESS]"
click at [563, 212] on input "text" at bounding box center [554, 220] width 275 height 22
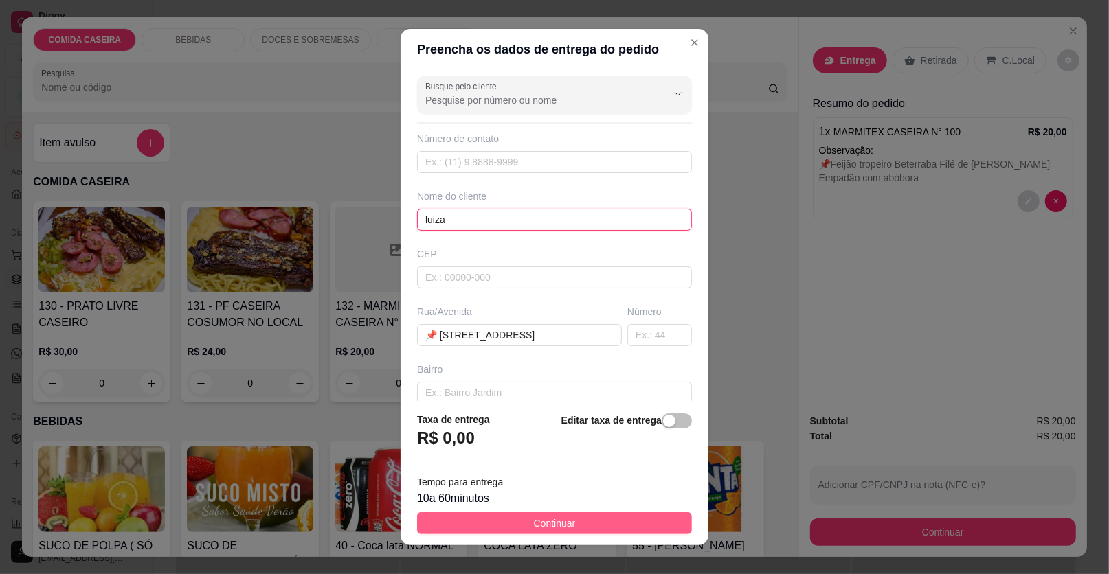
type input "luiza"
click at [541, 525] on span "Continuar" at bounding box center [555, 523] width 42 height 15
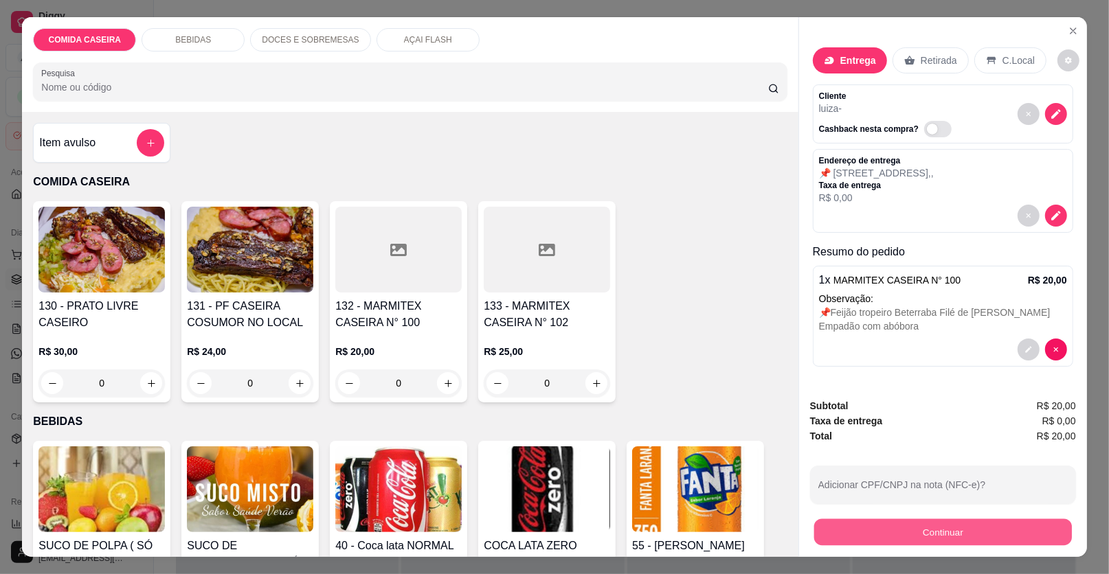
click at [862, 529] on button "Continuar" at bounding box center [943, 532] width 258 height 27
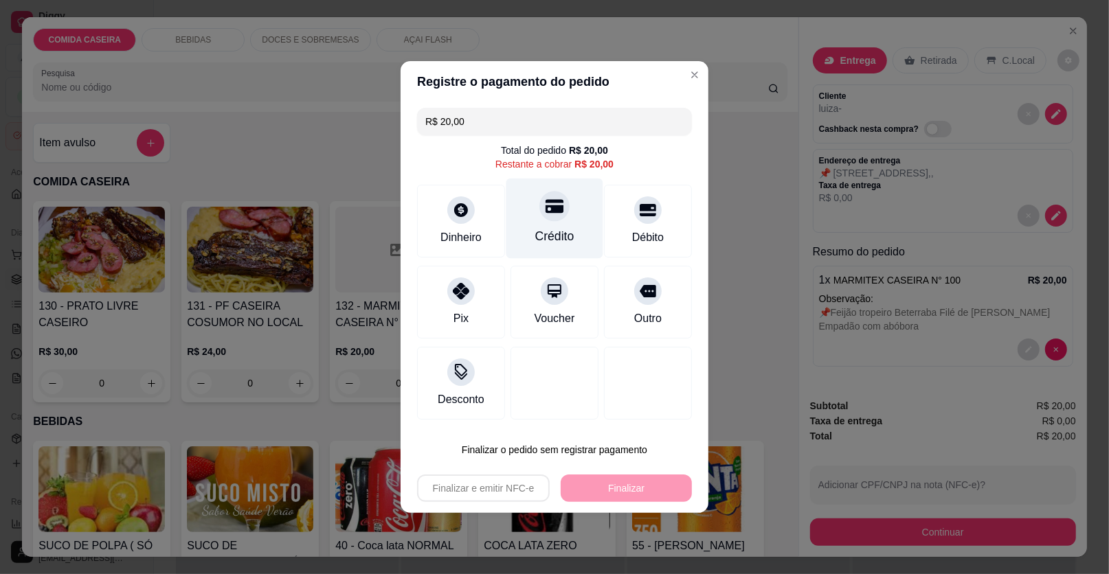
click at [564, 234] on div "Crédito" at bounding box center [554, 236] width 39 height 18
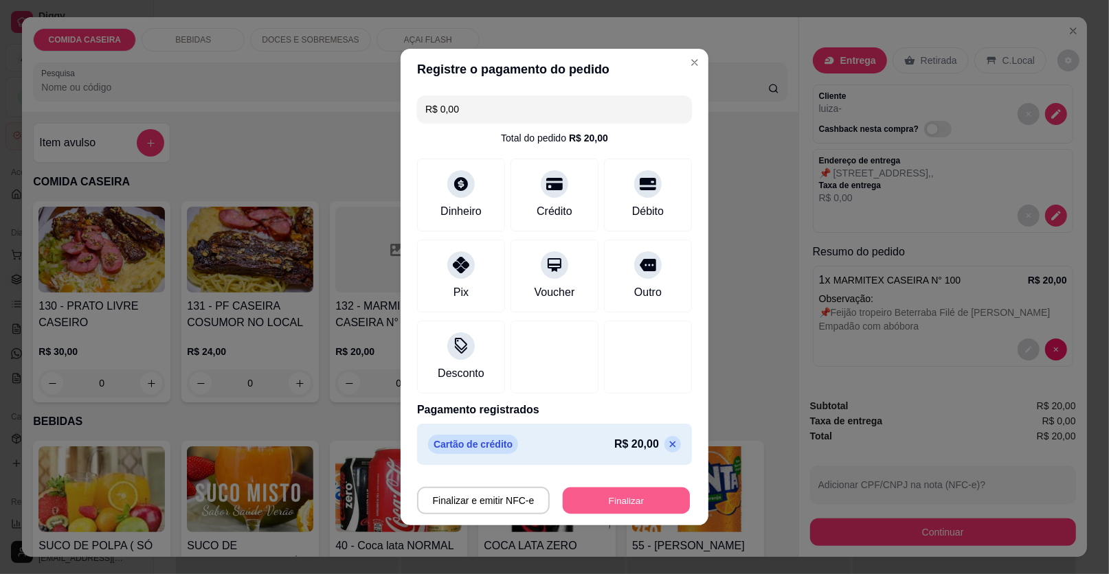
click at [622, 502] on button "Finalizar" at bounding box center [626, 501] width 127 height 27
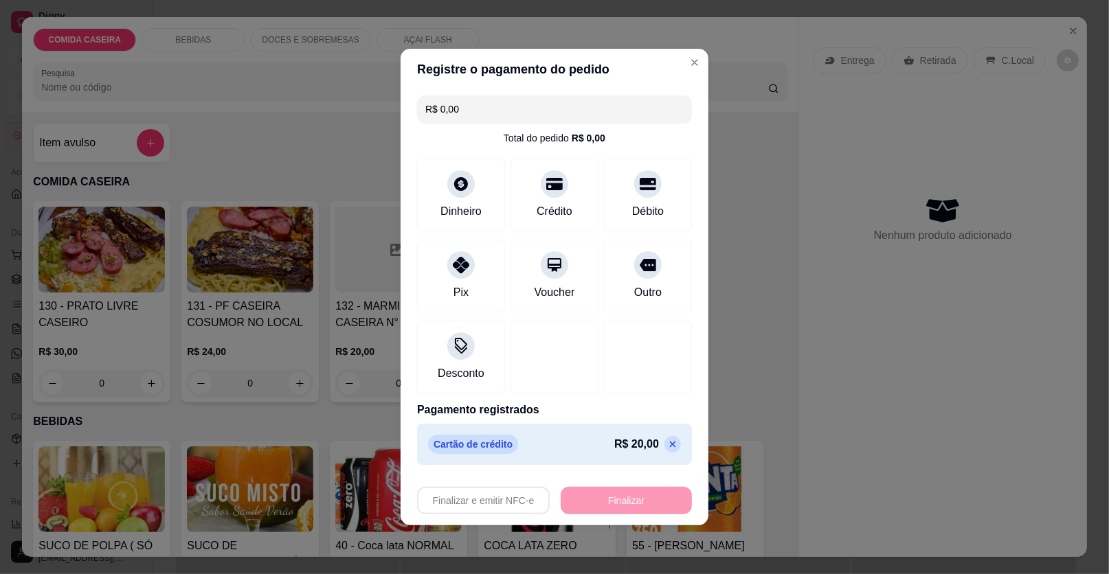
type input "-R$ 20,00"
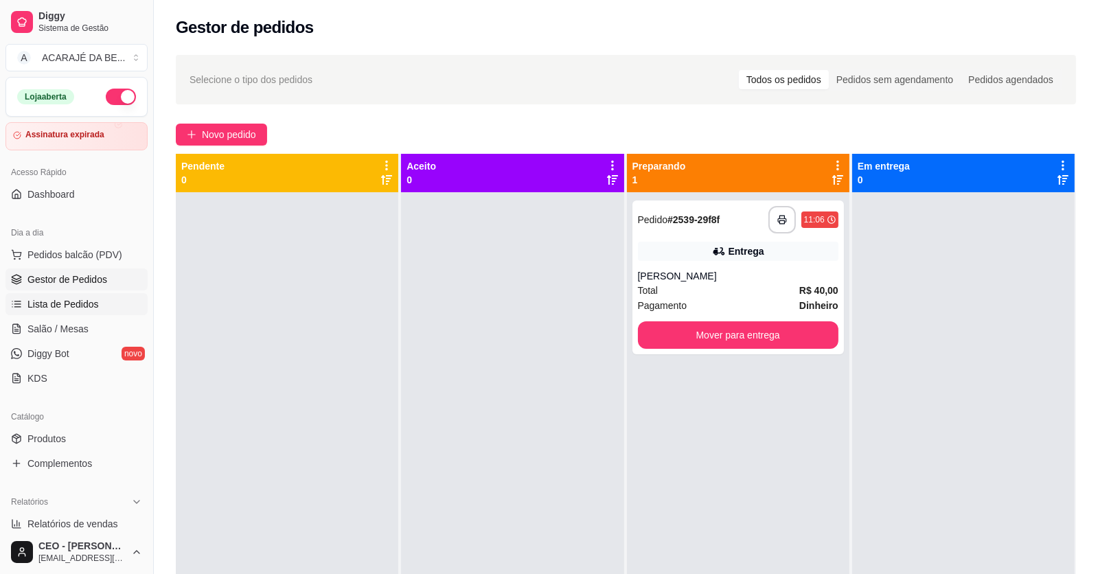
click at [78, 302] on span "Lista de Pedidos" at bounding box center [62, 304] width 71 height 14
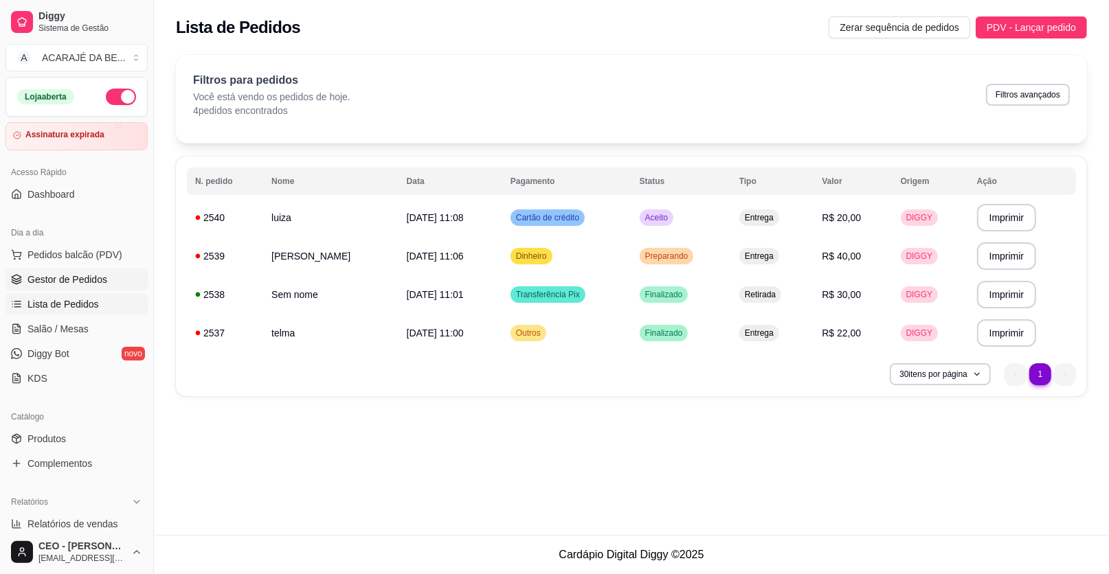
click at [76, 278] on span "Gestor de Pedidos" at bounding box center [67, 280] width 80 height 14
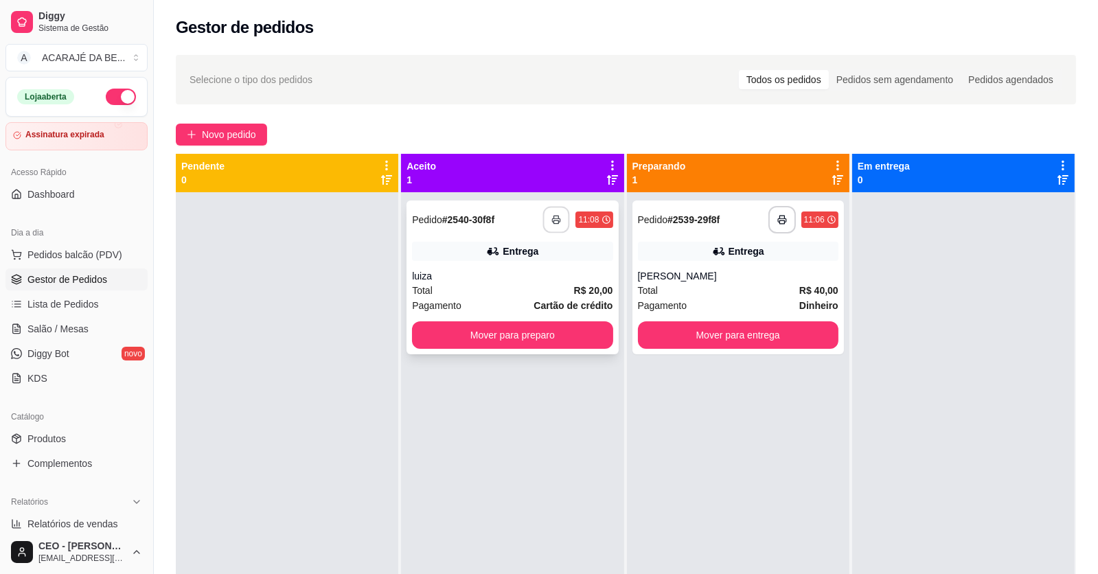
click at [552, 214] on button "button" at bounding box center [556, 220] width 27 height 27
click at [519, 339] on button "Mover para preparo" at bounding box center [513, 335] width 194 height 27
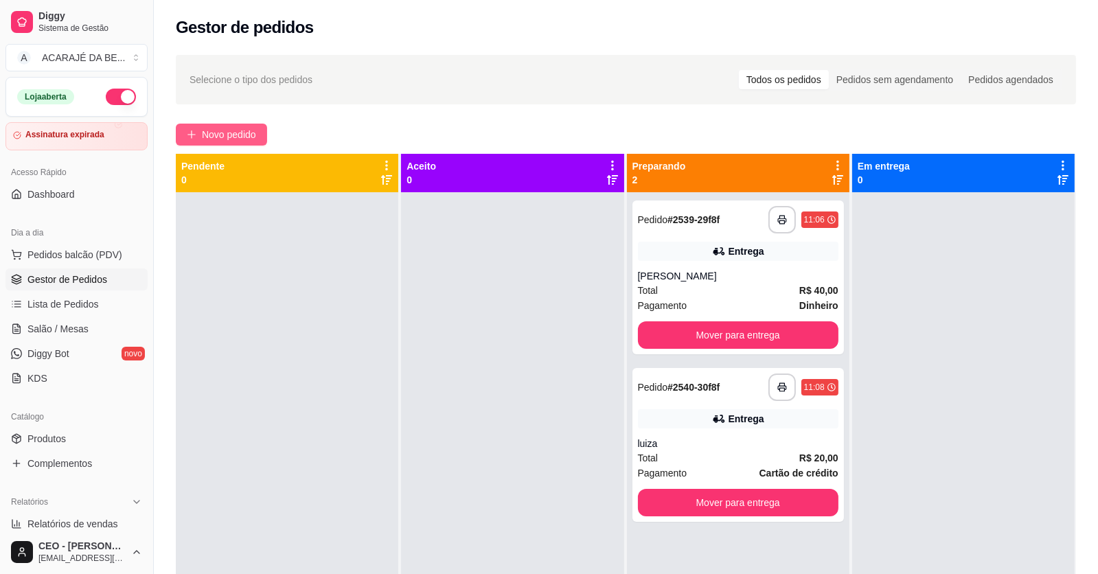
click at [244, 129] on span "Novo pedido" at bounding box center [229, 134] width 54 height 15
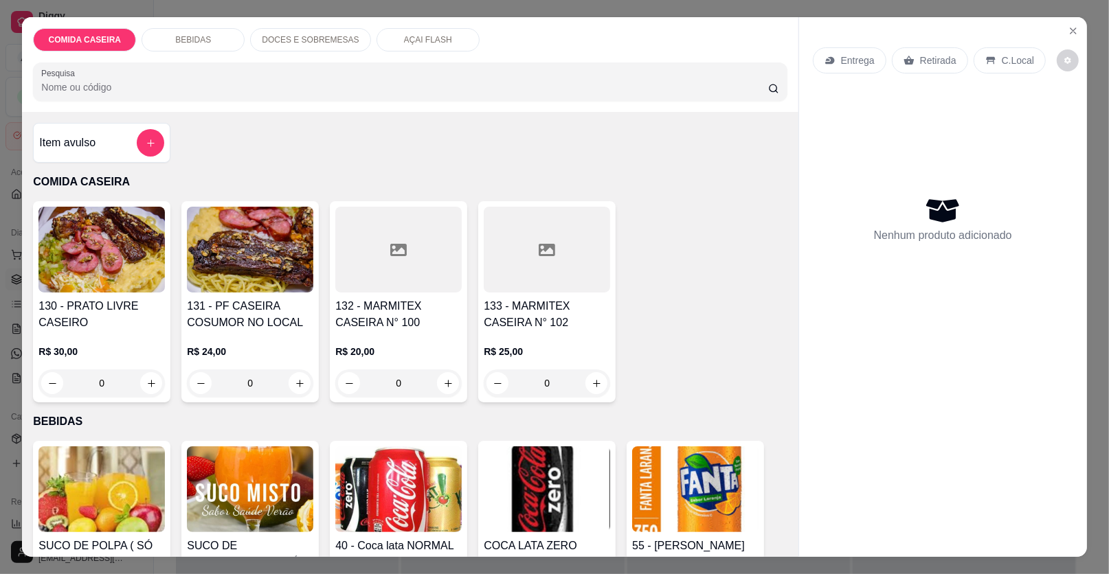
click at [385, 269] on div at bounding box center [398, 250] width 126 height 86
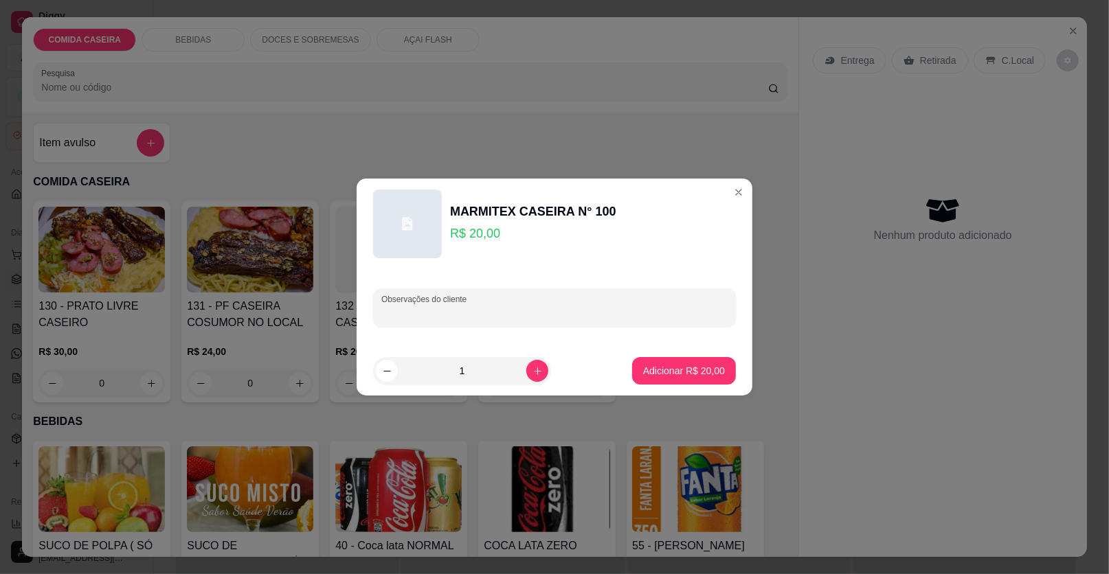
click at [508, 317] on input "Observações do cliente" at bounding box center [554, 313] width 346 height 14
paste input "Arroz branco Purê de aipim Empadão de frango com abóbora Moqueca de ovos"
type input "Arroz branco Purê de aipim Empadão de frango com abóbora Moqueca de ovos"
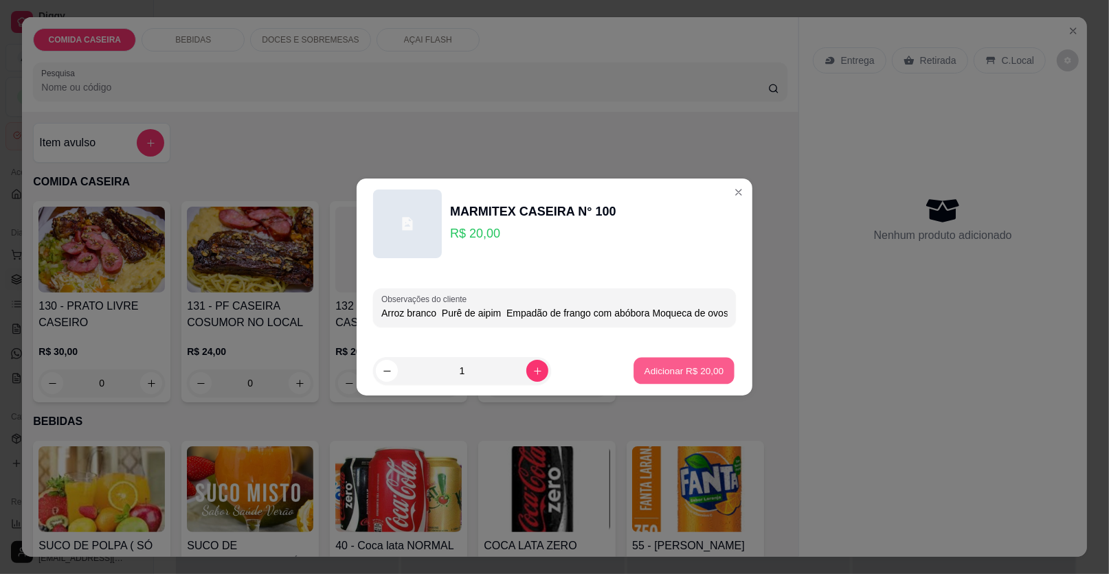
click at [711, 372] on p "Adicionar R$ 20,00" at bounding box center [684, 370] width 80 height 13
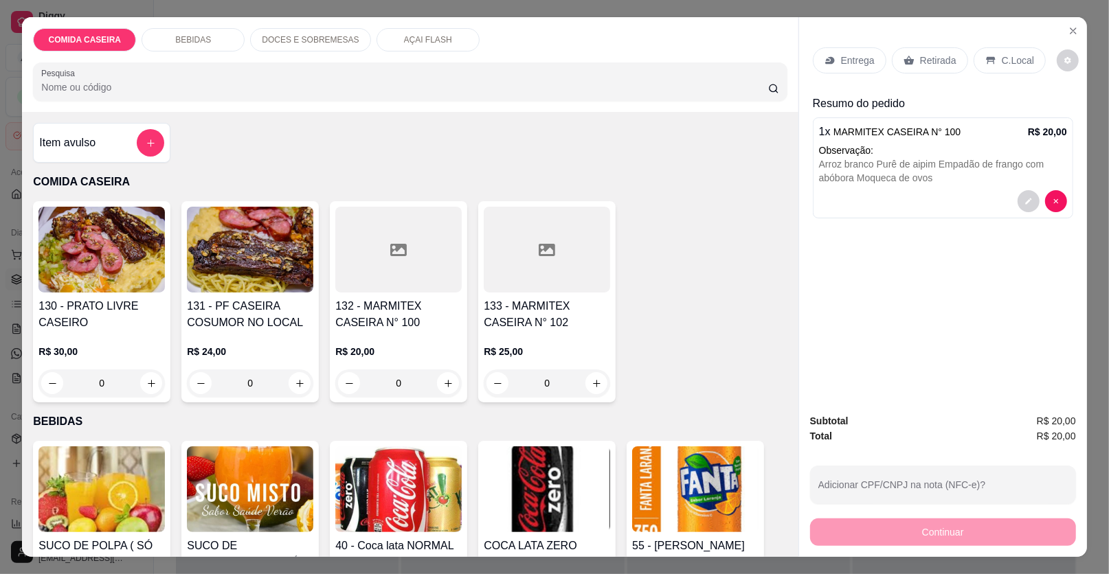
click at [424, 269] on div at bounding box center [398, 250] width 126 height 86
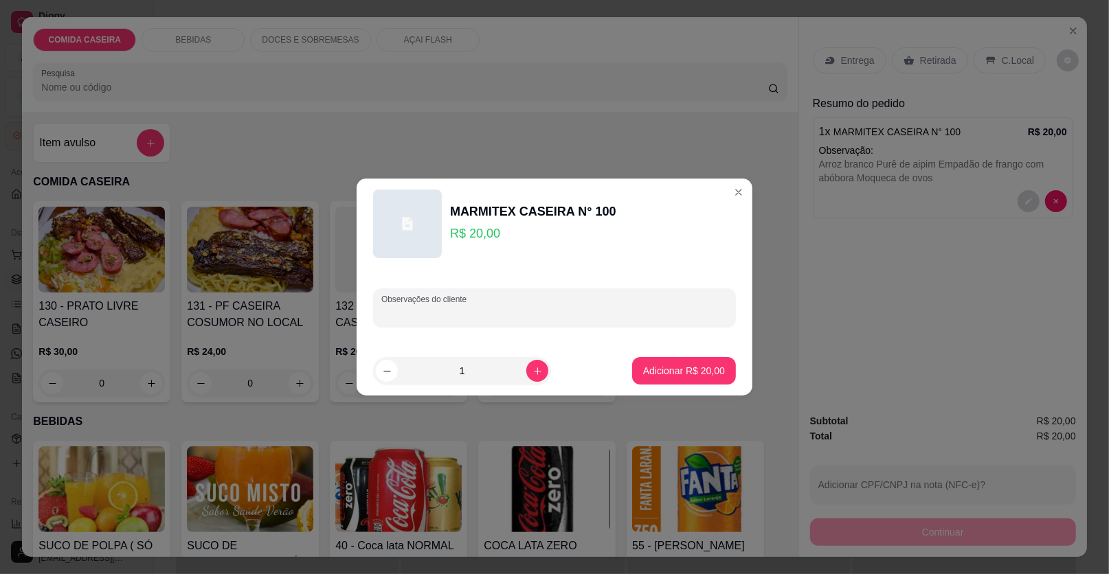
click at [528, 314] on input "Observações do cliente" at bounding box center [554, 313] width 346 height 14
paste input "Arroz branco Purê de aipim Farofa de banana Filé de frango empanado Empadão de …"
type input "Arroz branco Purê de aipim Farofa de banana Filé de frango empanado Empadão de …"
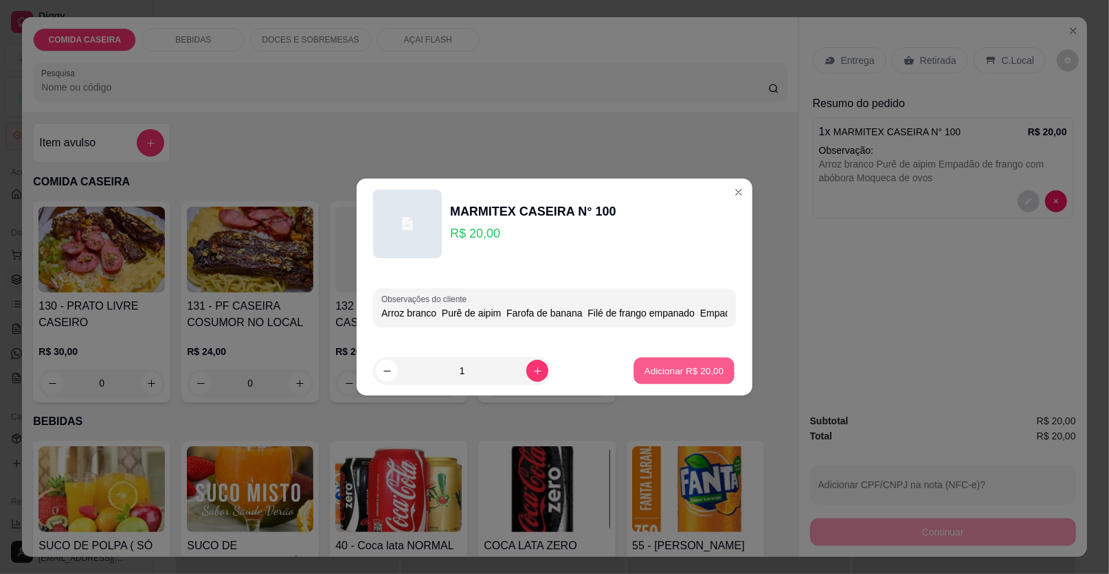
click at [697, 363] on button "Adicionar R$ 20,00" at bounding box center [683, 371] width 101 height 27
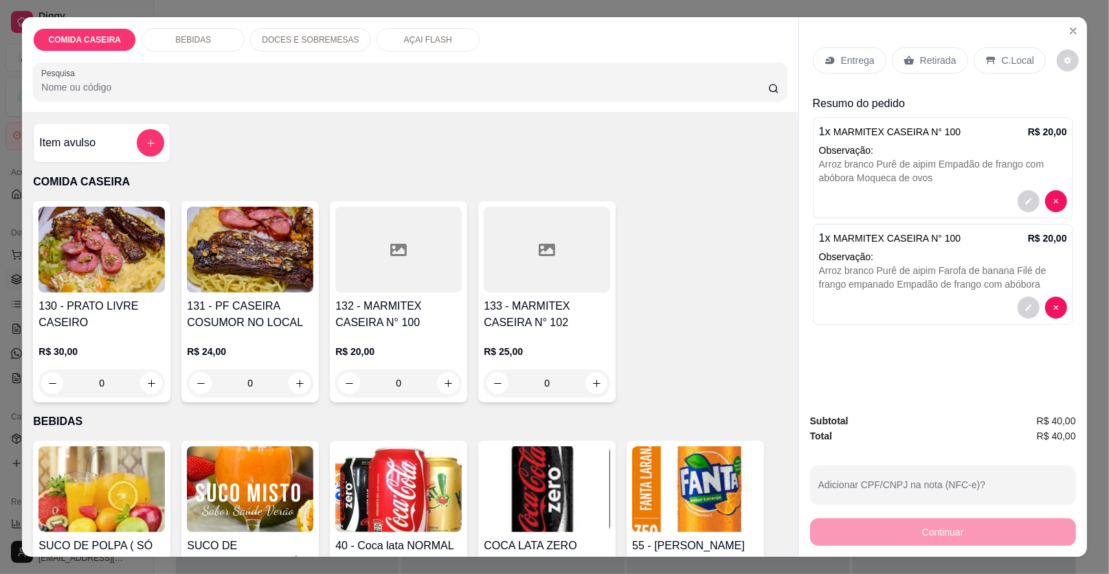
click at [484, 242] on div at bounding box center [547, 250] width 126 height 86
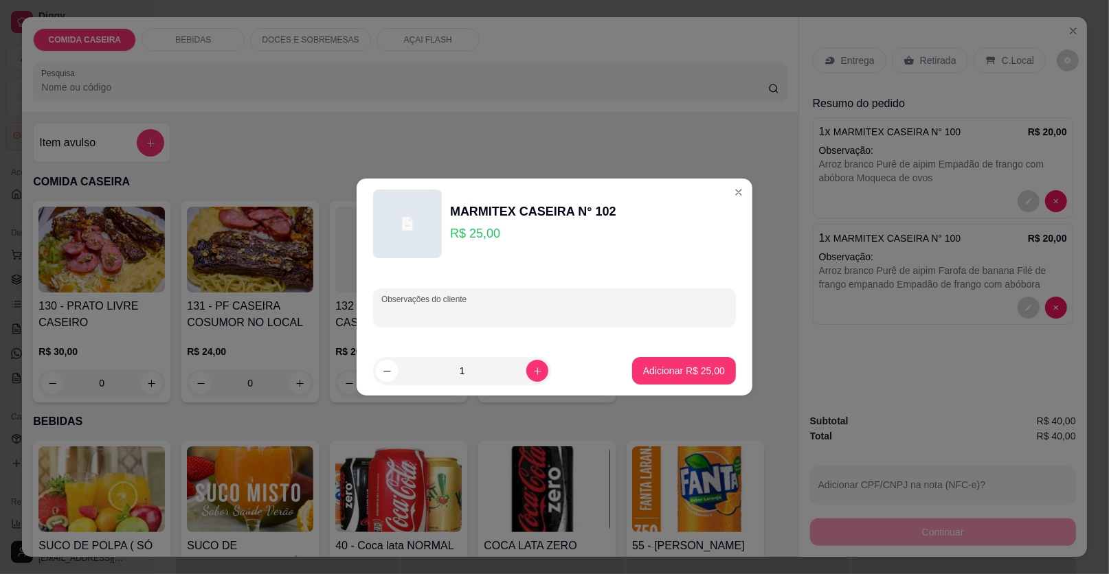
click at [574, 308] on input "Observações do cliente" at bounding box center [554, 313] width 346 height 14
paste input "Feijão tropeiro Arroz branco Purê de aipim Beterraba cozida Filé de frango empa…"
type input "Feijão tropeiro Arroz branco Purê de aipim Beterraba cozida Filé de frango empa…"
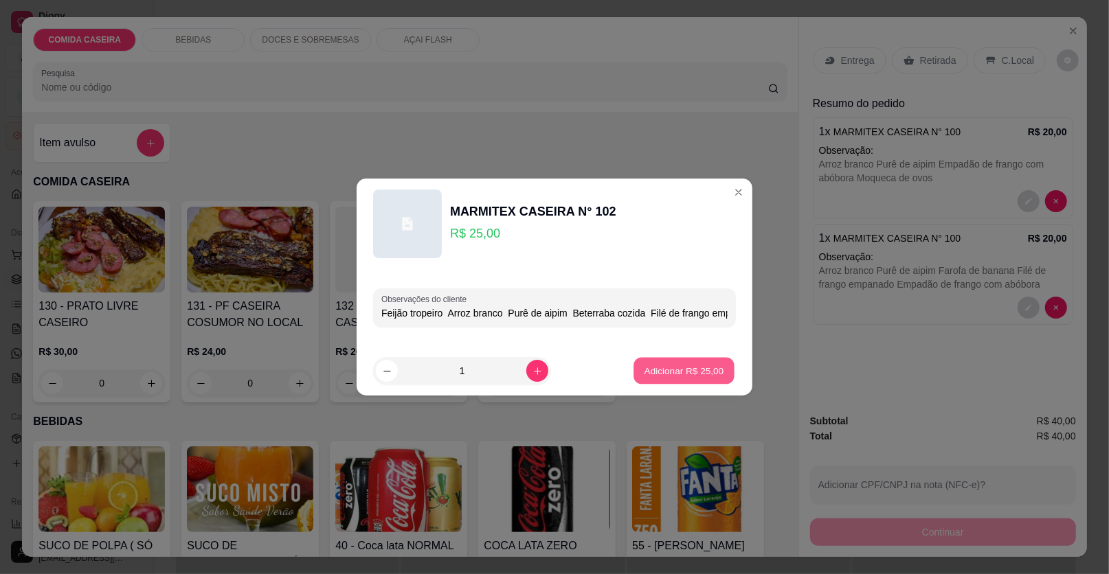
click at [679, 374] on p "Adicionar R$ 25,00" at bounding box center [684, 370] width 80 height 13
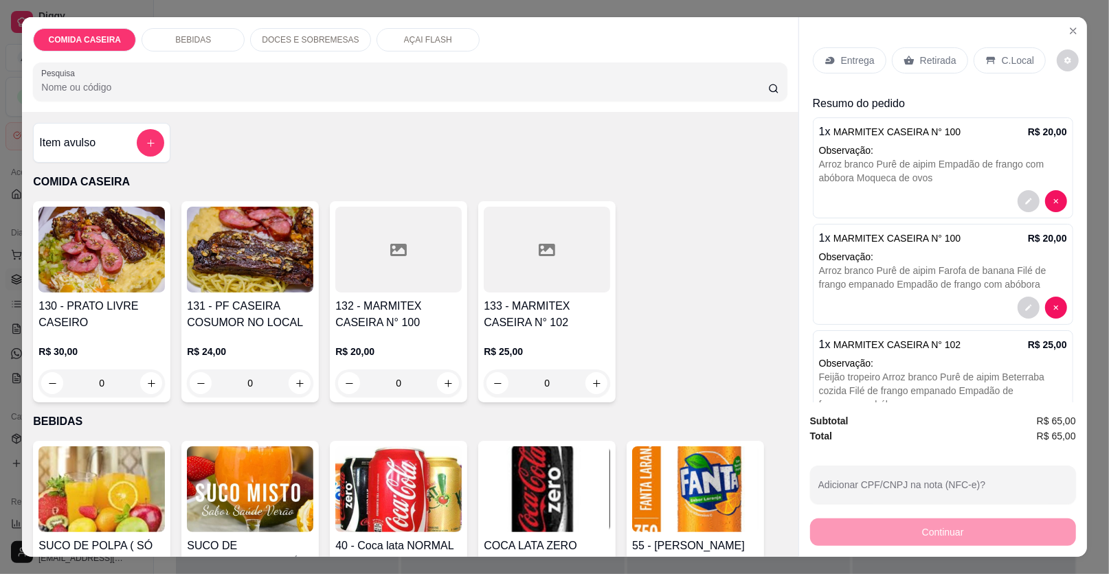
click at [854, 60] on p "Entrega" at bounding box center [858, 61] width 34 height 14
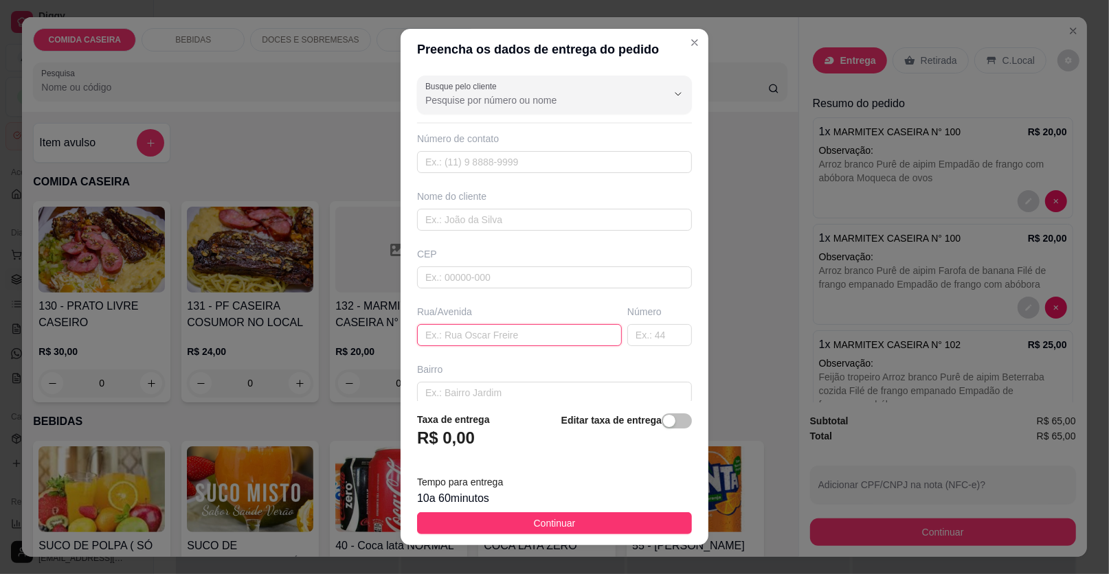
click at [539, 328] on input "text" at bounding box center [519, 335] width 205 height 22
paste input "Entregar na [STREET_ADDRESS]. Em frente ao portão do fundo do hospital. Casa de…"
type input "Entregar na [STREET_ADDRESS]. Em frente ao portão do fundo do hospital. Casa de…"
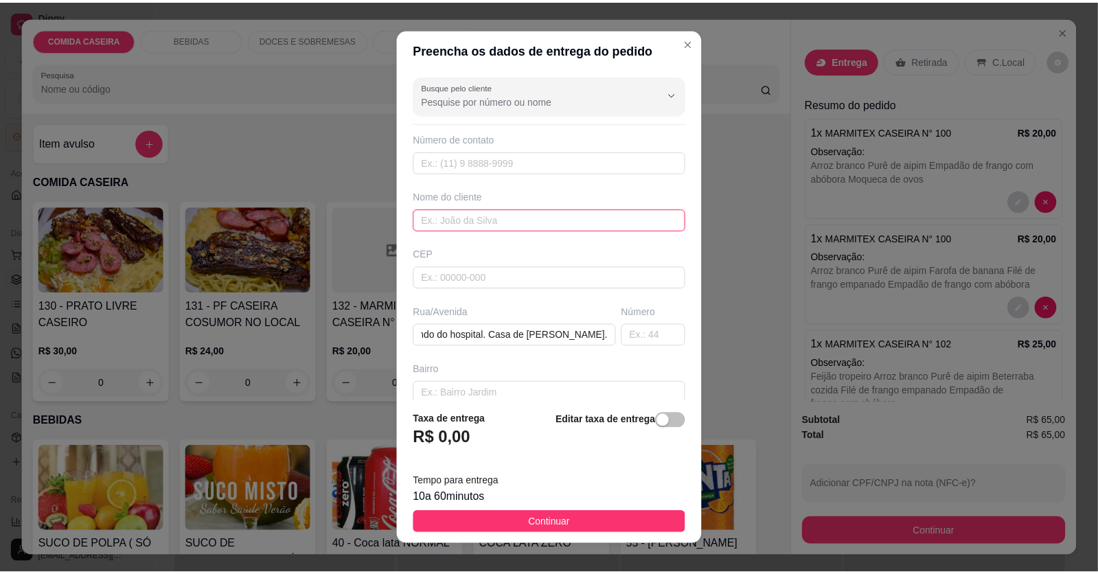
scroll to position [0, 0]
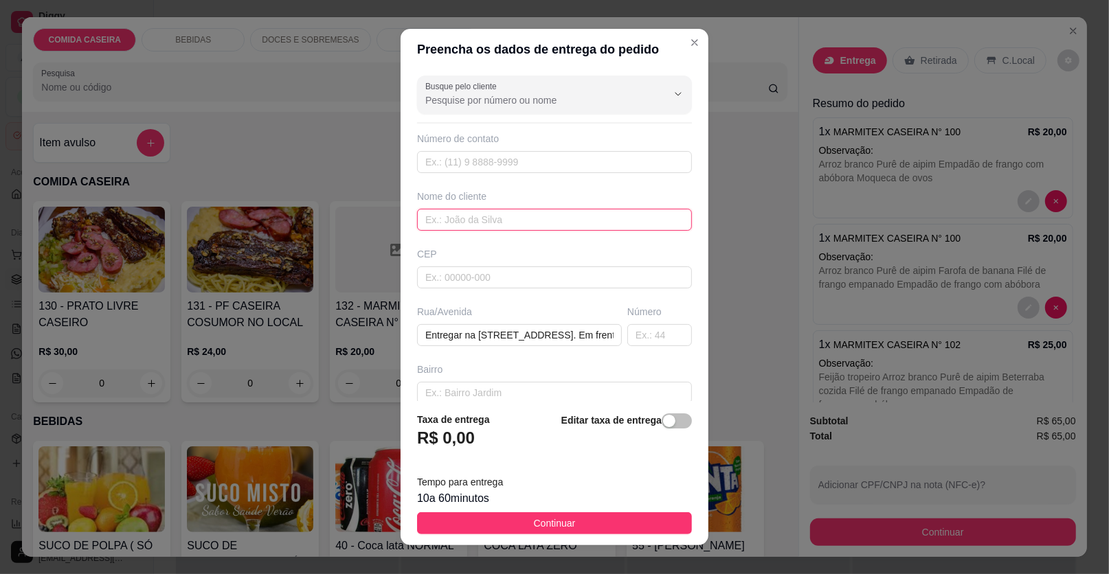
click at [520, 223] on input "text" at bounding box center [554, 220] width 275 height 22
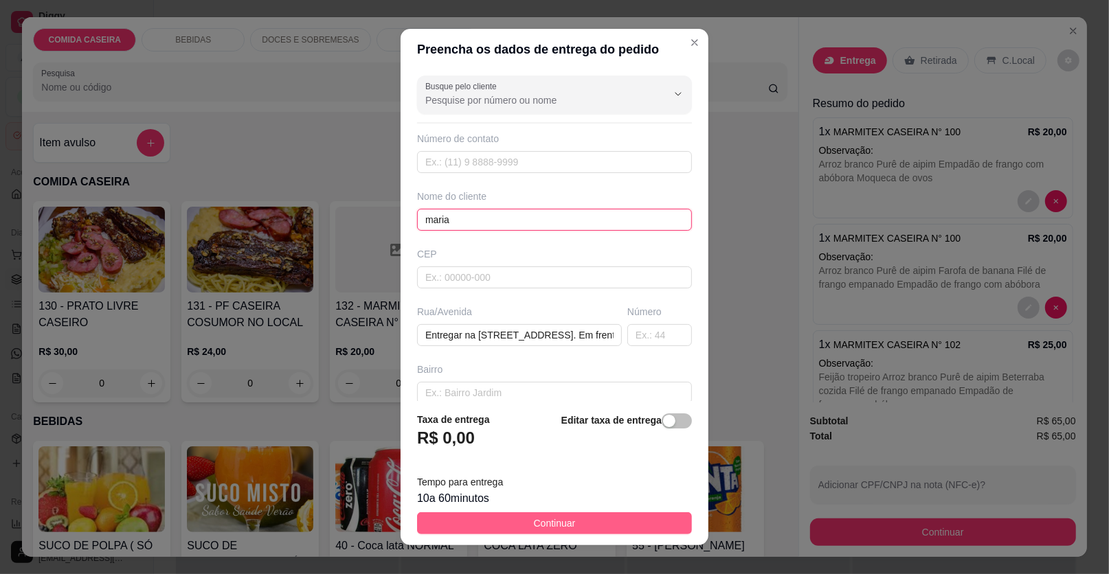
type input "maria"
click at [623, 517] on button "Continuar" at bounding box center [554, 523] width 275 height 22
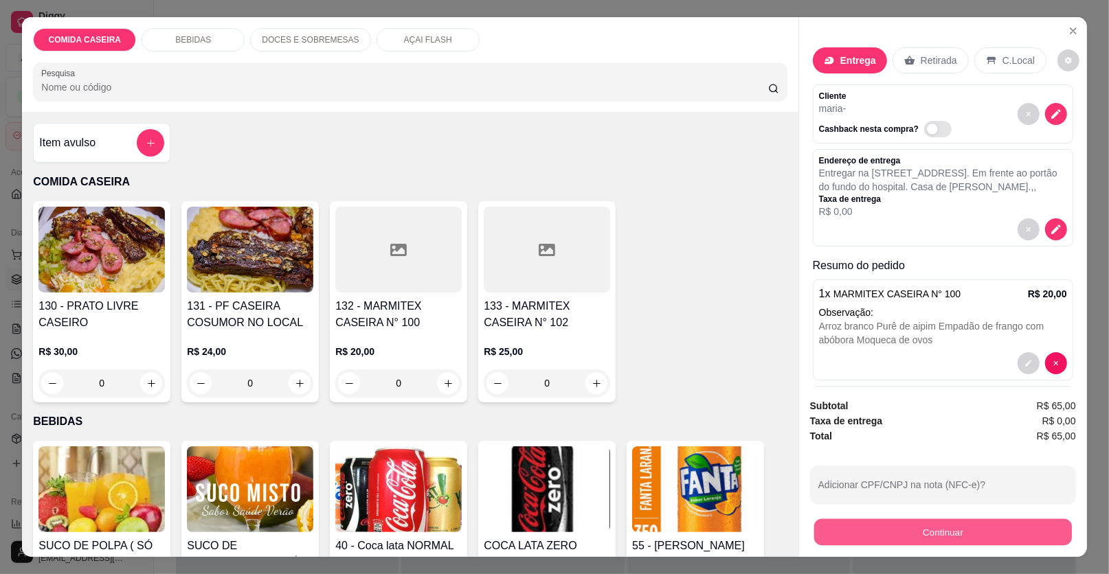
click at [875, 541] on button "Continuar" at bounding box center [943, 532] width 258 height 27
click at [837, 530] on button "Continuar" at bounding box center [943, 532] width 258 height 27
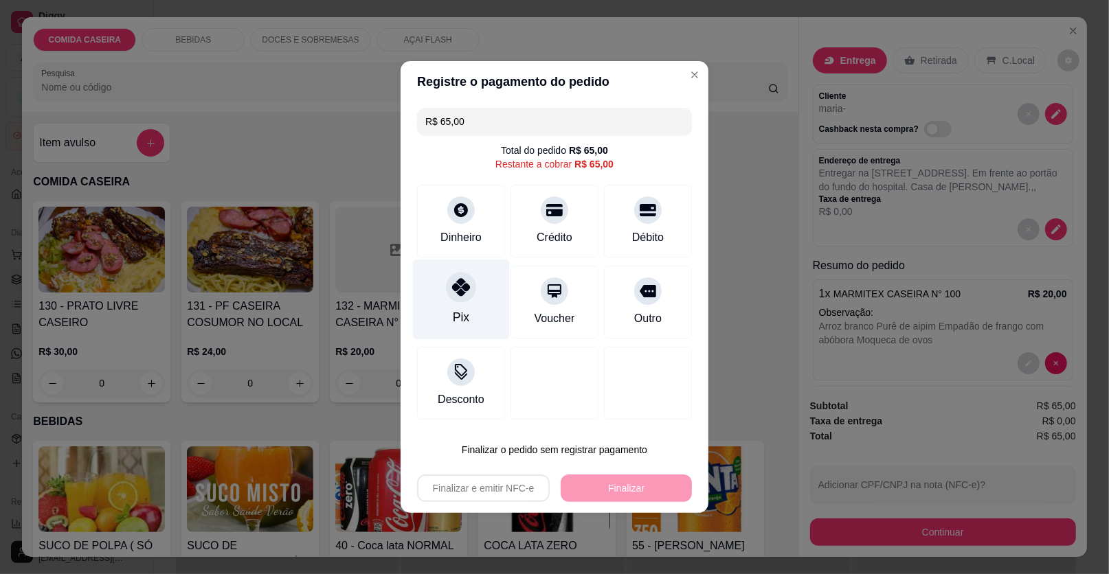
click at [442, 296] on div "Pix" at bounding box center [461, 300] width 97 height 80
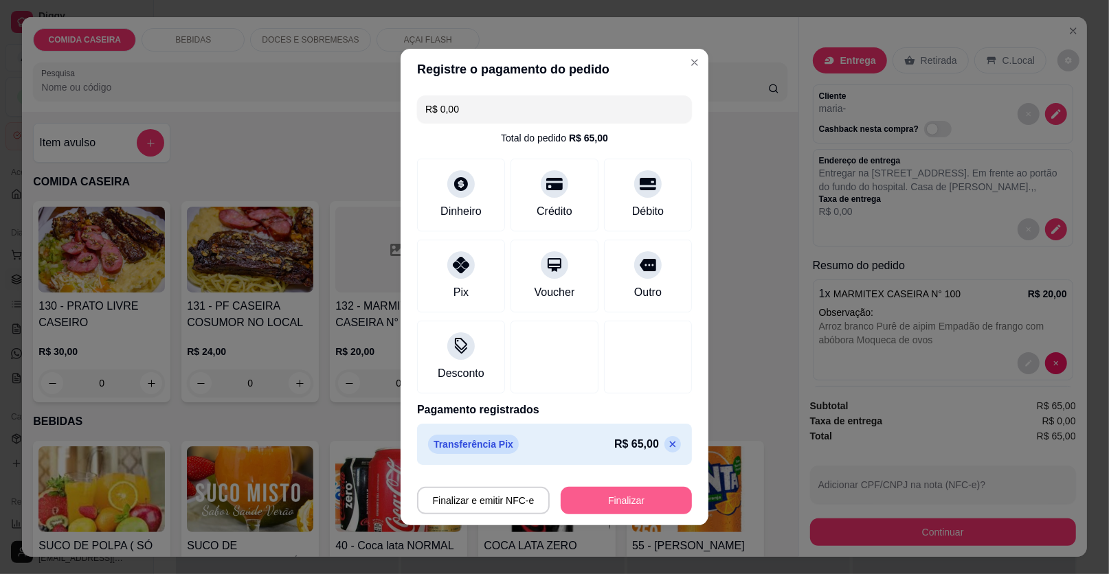
click at [657, 500] on button "Finalizar" at bounding box center [626, 500] width 131 height 27
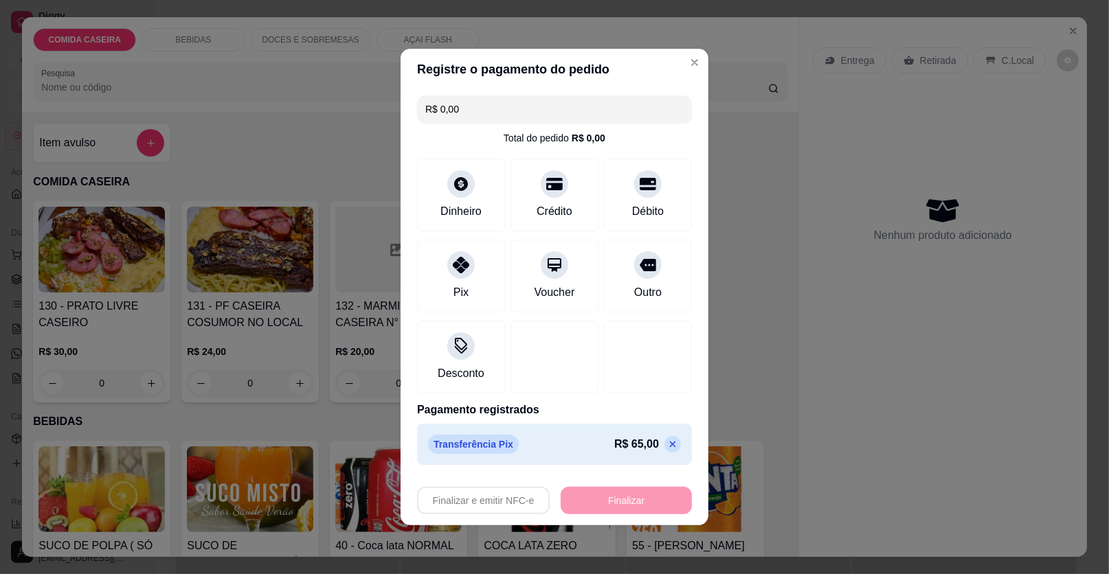
type input "-R$ 65,00"
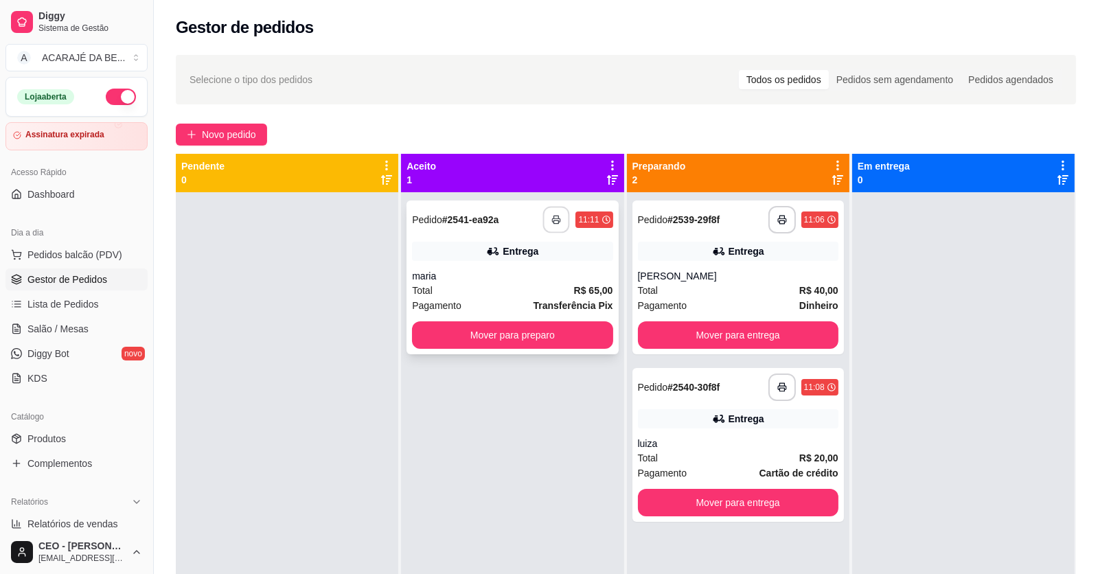
click at [543, 225] on button "button" at bounding box center [556, 220] width 27 height 27
click at [553, 335] on button "Mover para preparo" at bounding box center [512, 335] width 201 height 27
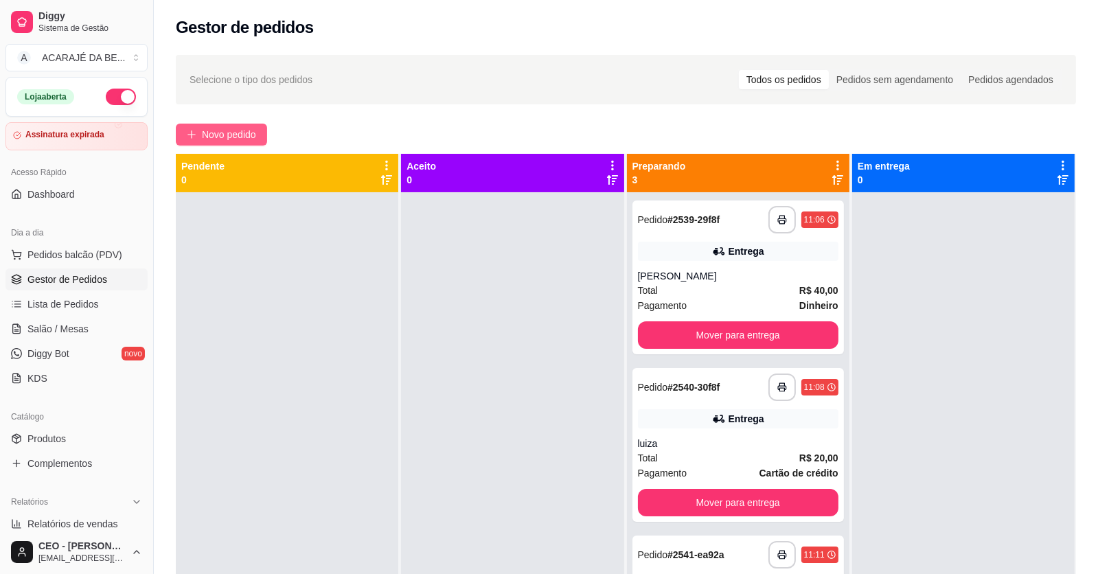
click at [256, 132] on span "Novo pedido" at bounding box center [229, 134] width 54 height 15
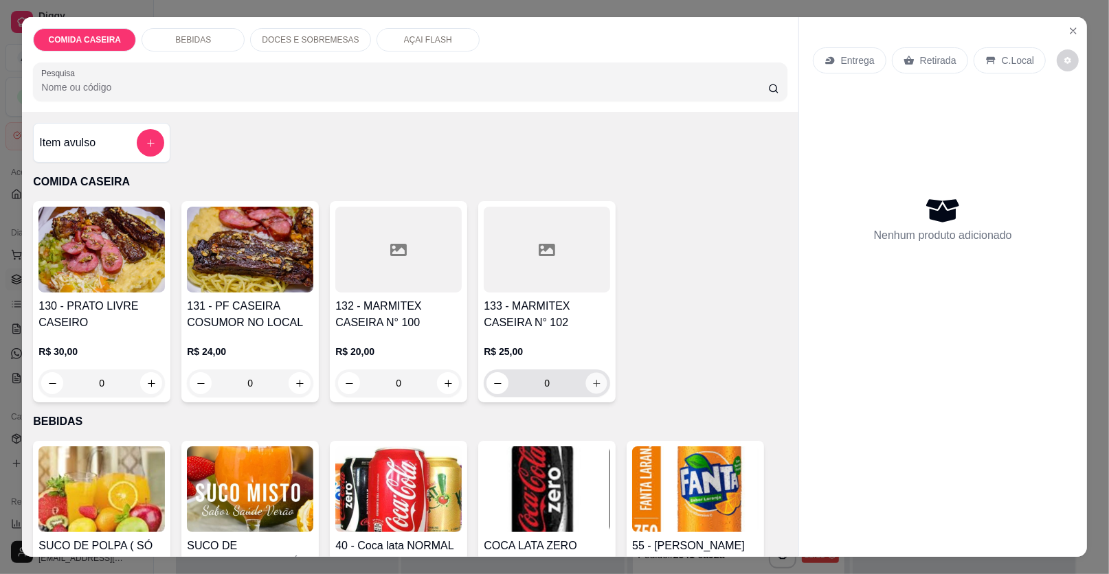
click at [591, 383] on icon "increase-product-quantity" at bounding box center [596, 384] width 10 height 10
type input "1"
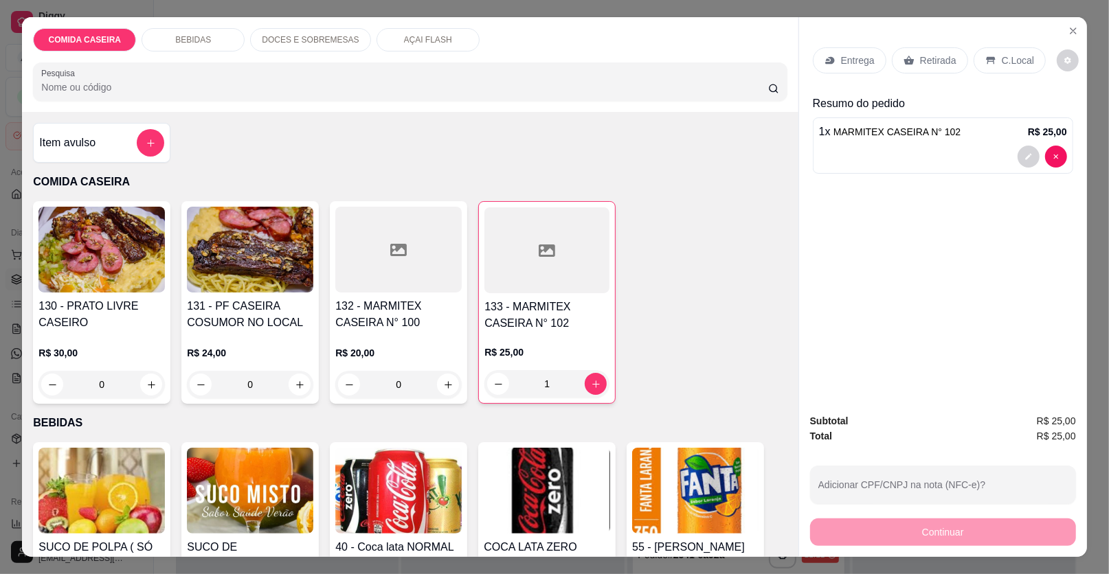
click at [914, 52] on div "Retirada" at bounding box center [930, 60] width 76 height 26
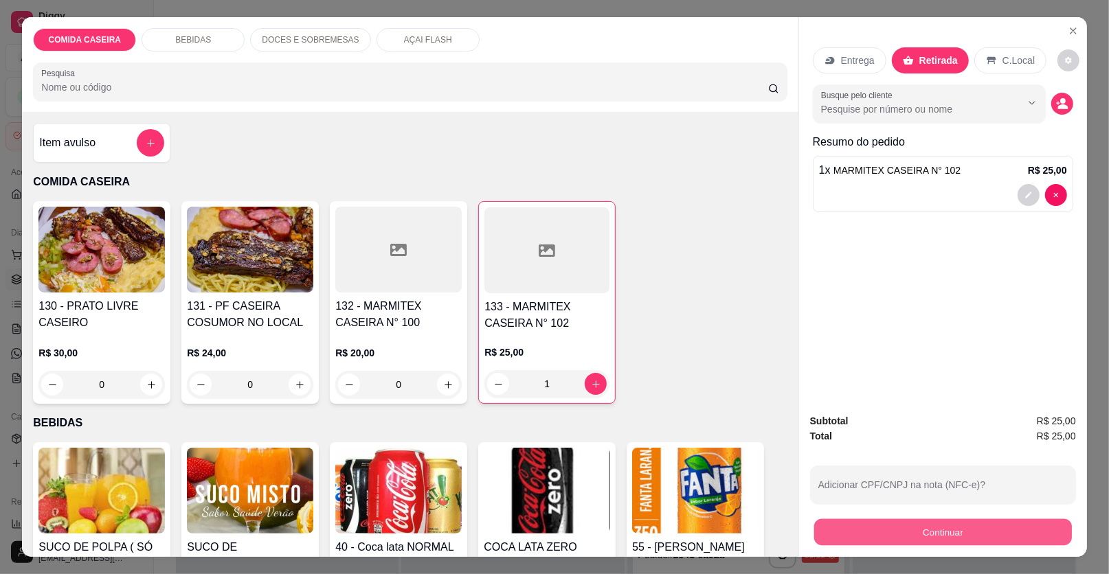
click at [867, 545] on button "Continuar" at bounding box center [943, 532] width 258 height 27
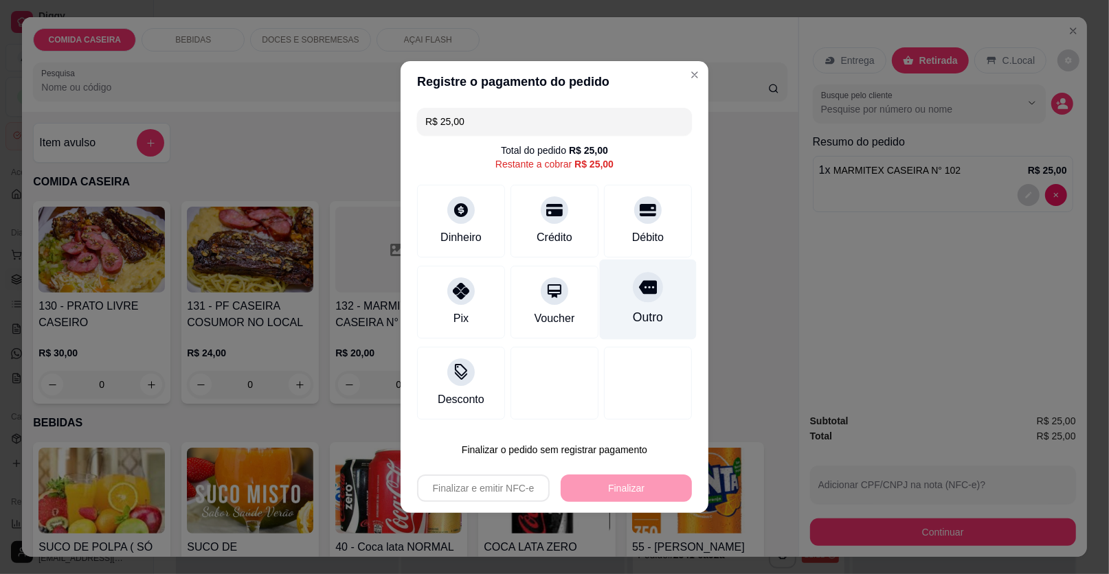
click at [646, 300] on div at bounding box center [648, 287] width 30 height 30
type input "R$ 0,00"
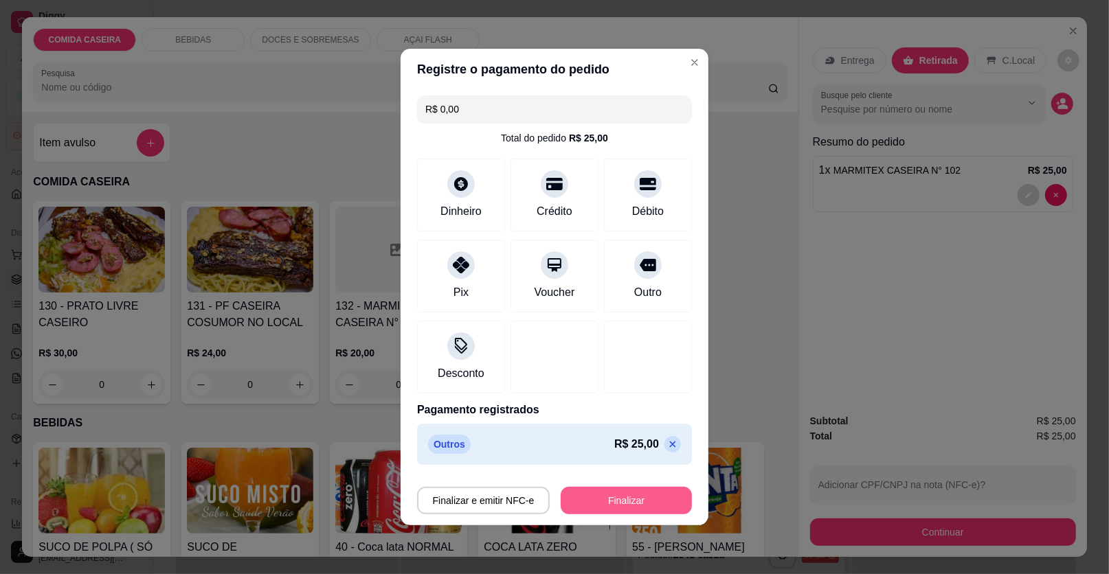
click at [640, 501] on button "Finalizar" at bounding box center [626, 500] width 131 height 27
type input "0"
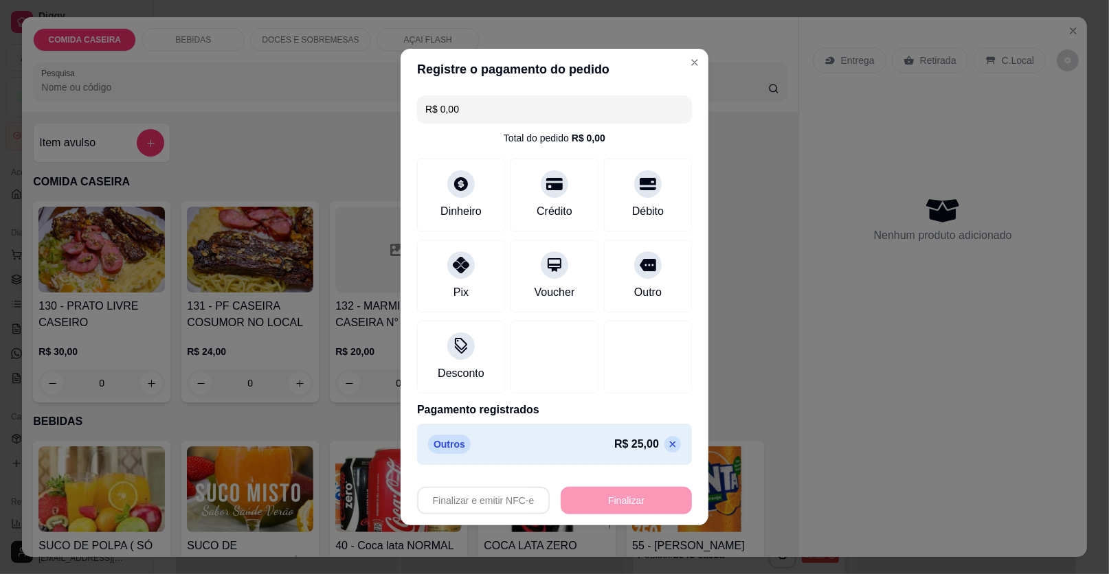
type input "-R$ 25,00"
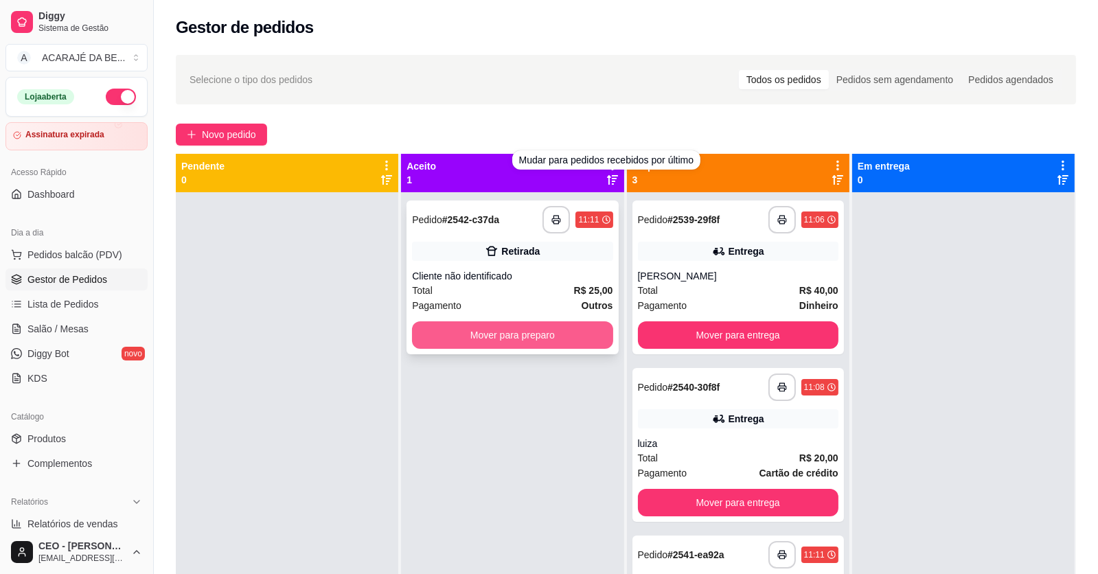
click at [564, 335] on button "Mover para preparo" at bounding box center [512, 335] width 201 height 27
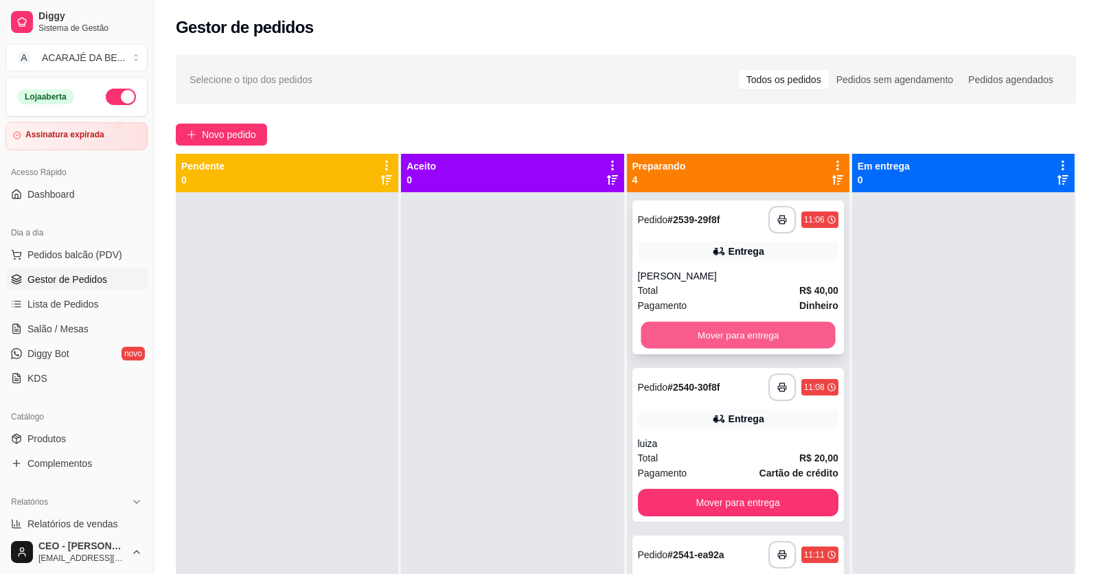
click at [745, 332] on button "Mover para entrega" at bounding box center [738, 335] width 194 height 27
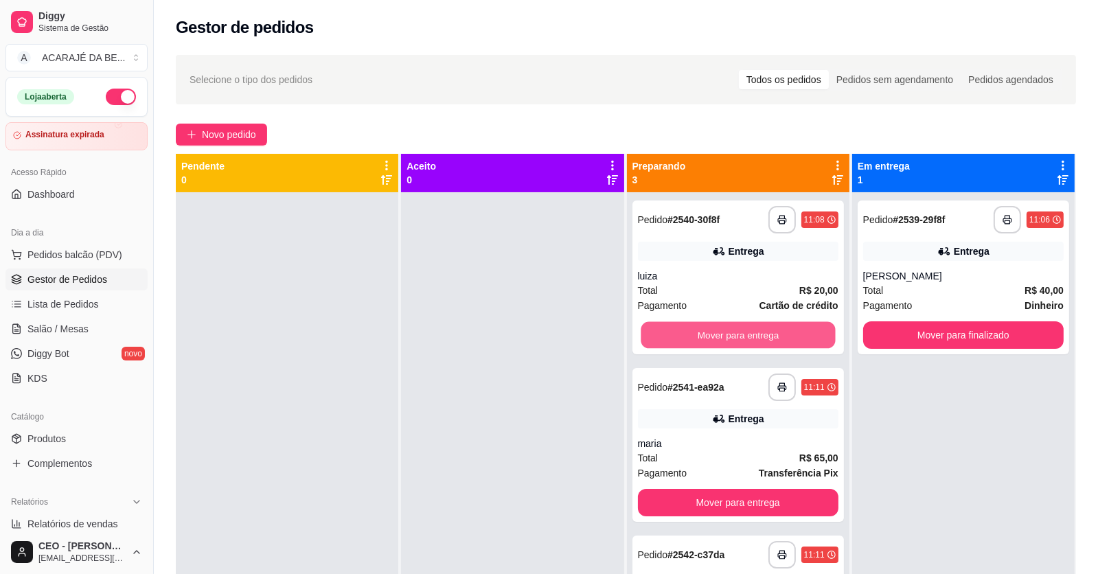
click at [745, 332] on button "Mover para entrega" at bounding box center [738, 335] width 194 height 27
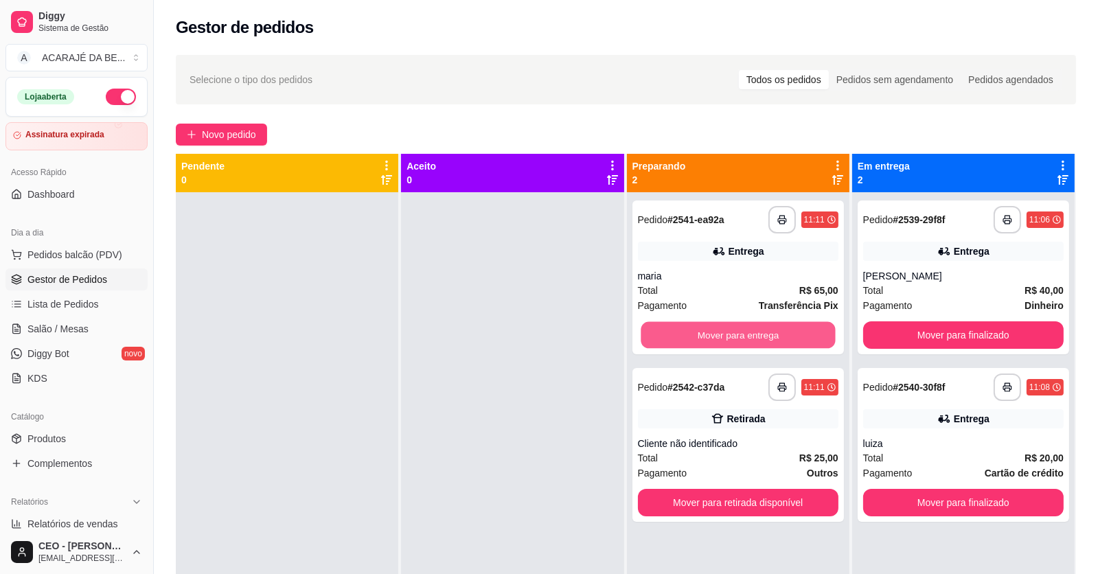
click at [745, 332] on button "Mover para entrega" at bounding box center [738, 335] width 194 height 27
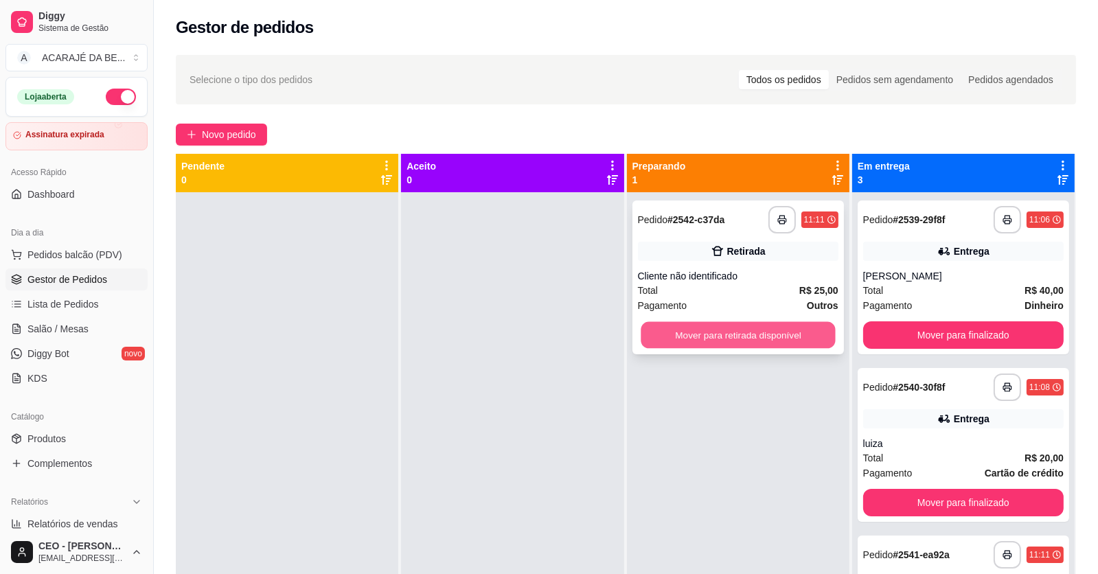
click at [745, 332] on button "Mover para retirada disponível" at bounding box center [738, 335] width 194 height 27
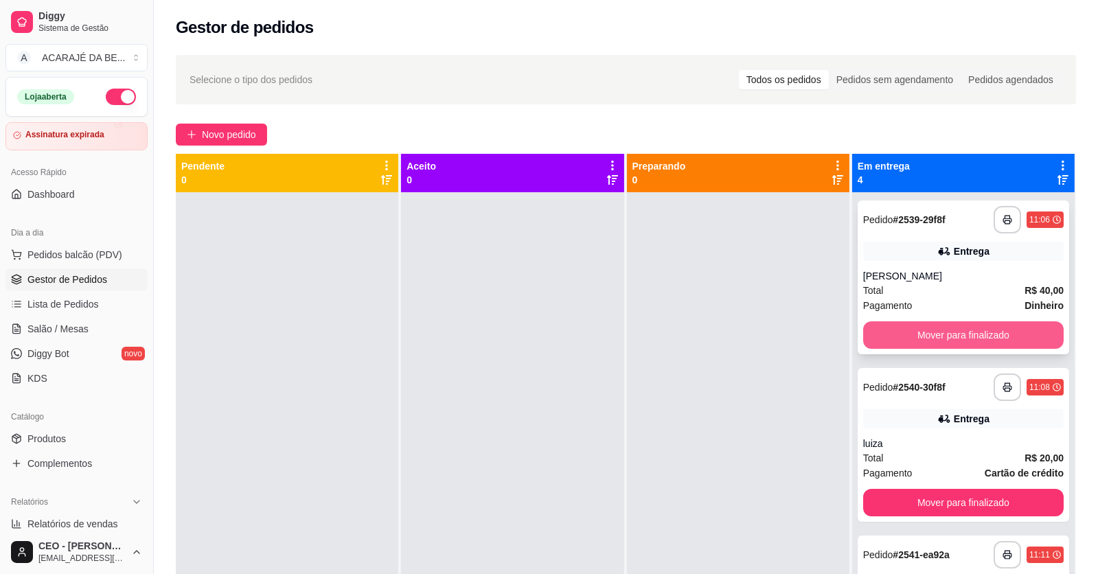
click at [864, 328] on button "Mover para finalizado" at bounding box center [964, 335] width 201 height 27
click at [865, 330] on button "Mover para finalizado" at bounding box center [964, 335] width 201 height 27
click at [865, 330] on div "Mover para finalizado" at bounding box center [964, 335] width 201 height 27
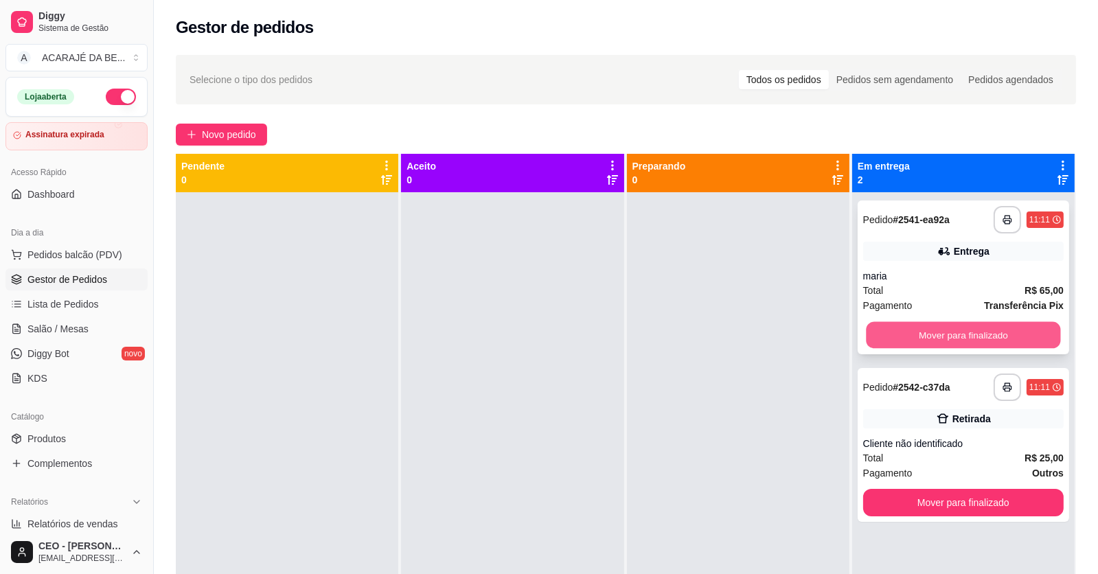
click at [866, 331] on button "Mover para finalizado" at bounding box center [963, 335] width 194 height 27
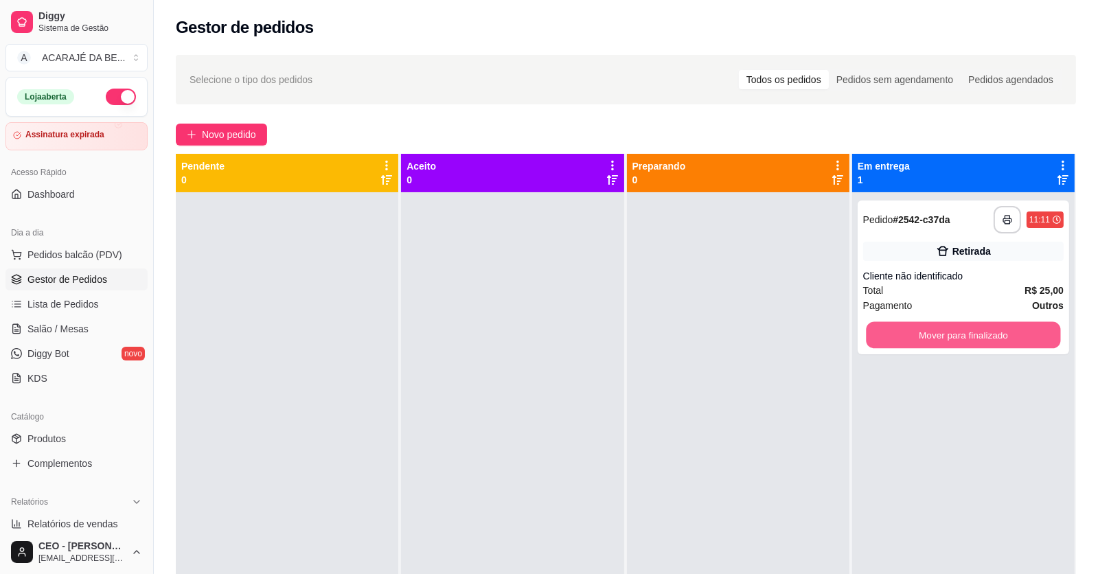
click at [866, 331] on button "Mover para finalizado" at bounding box center [963, 335] width 194 height 27
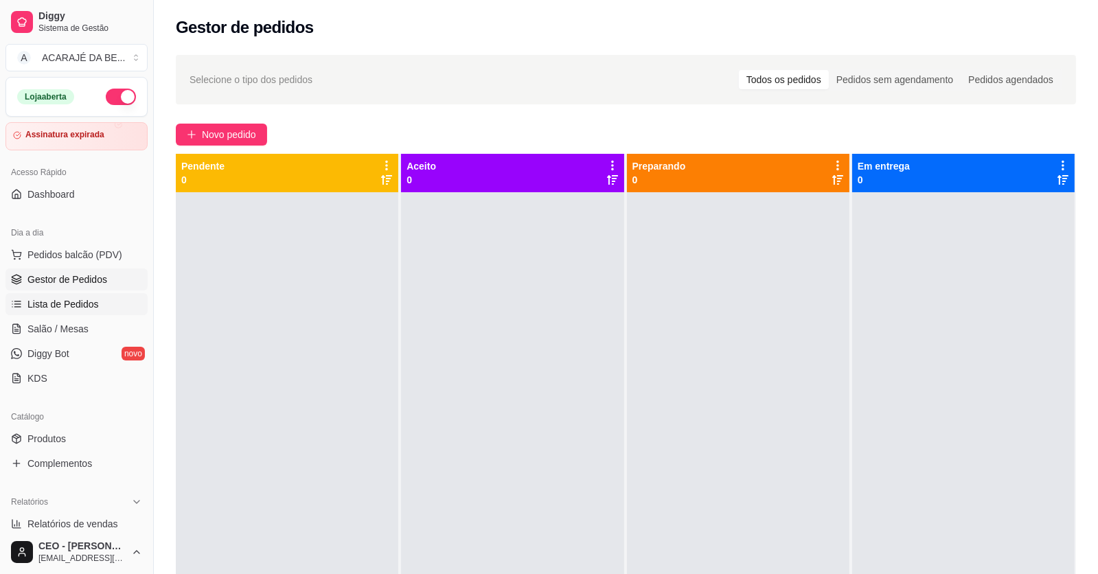
click at [58, 305] on span "Lista de Pedidos" at bounding box center [62, 304] width 71 height 14
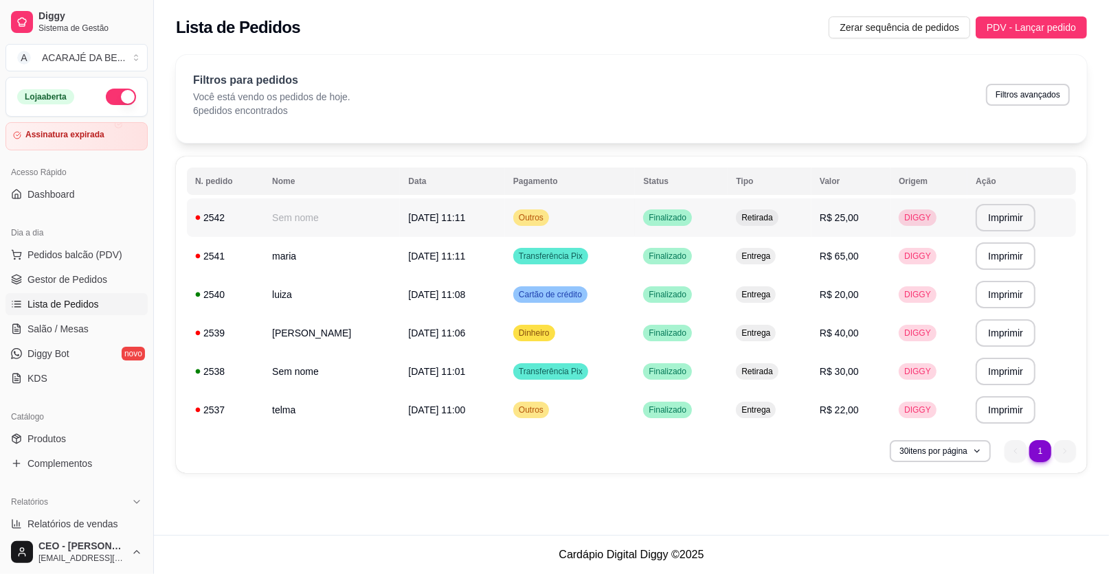
click at [329, 232] on td "Sem nome" at bounding box center [332, 218] width 136 height 38
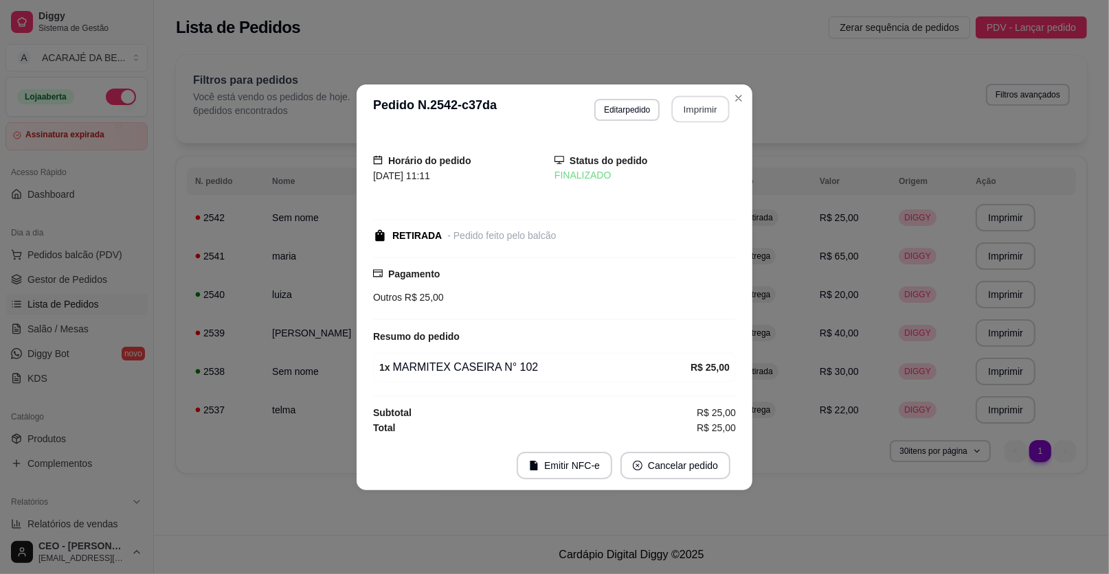
click at [695, 102] on button "Imprimir" at bounding box center [701, 108] width 58 height 27
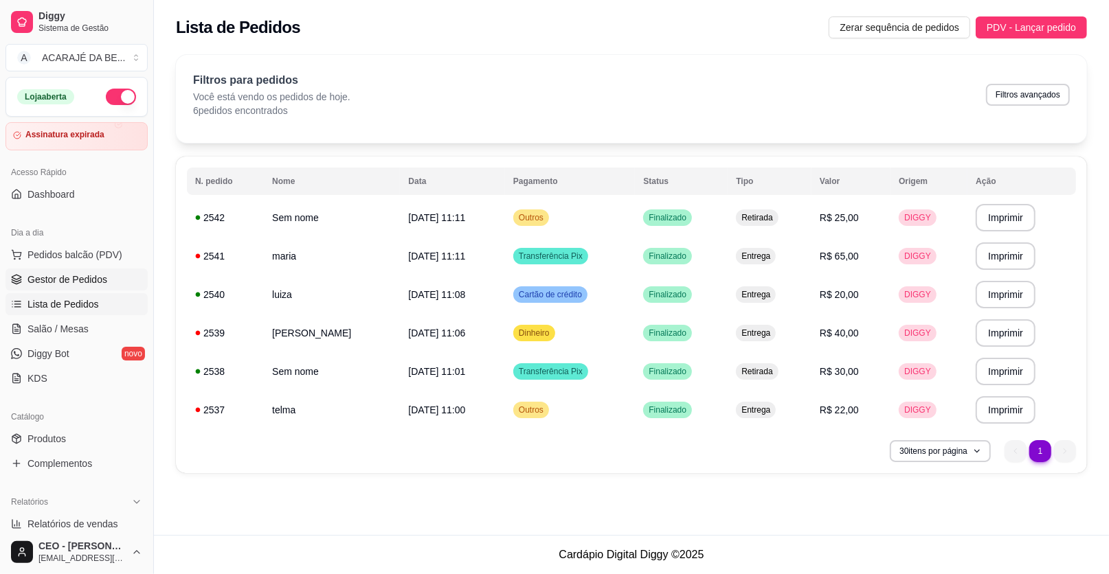
click at [79, 278] on span "Gestor de Pedidos" at bounding box center [67, 280] width 80 height 14
